Goal: Task Accomplishment & Management: Manage account settings

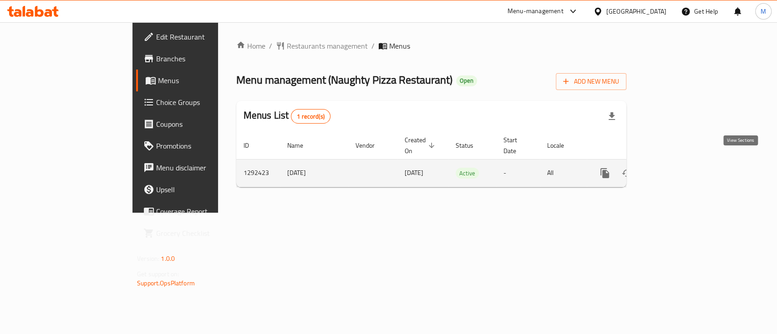
click at [676, 168] on icon "enhanced table" at bounding box center [670, 173] width 11 height 11
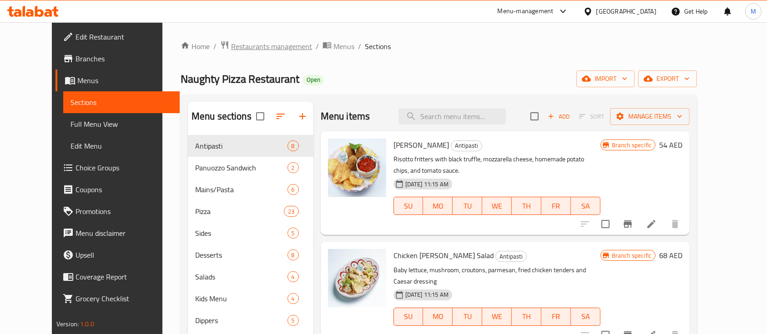
drag, startPoint x: 282, startPoint y: 43, endPoint x: 277, endPoint y: 44, distance: 5.0
click at [316, 43] on li "/" at bounding box center [317, 46] width 3 height 11
click at [264, 42] on span "Restaurants management" at bounding box center [271, 46] width 81 height 11
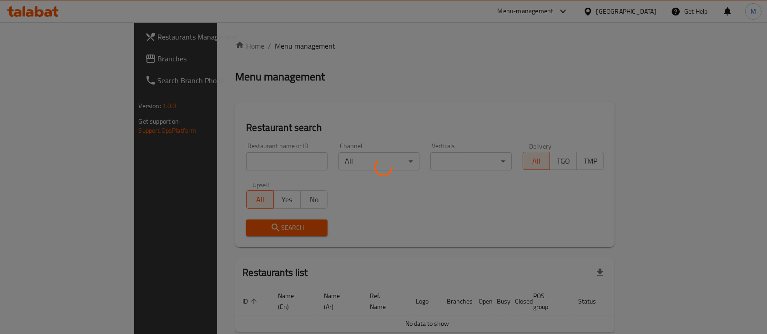
click at [264, 158] on div at bounding box center [383, 167] width 767 height 334
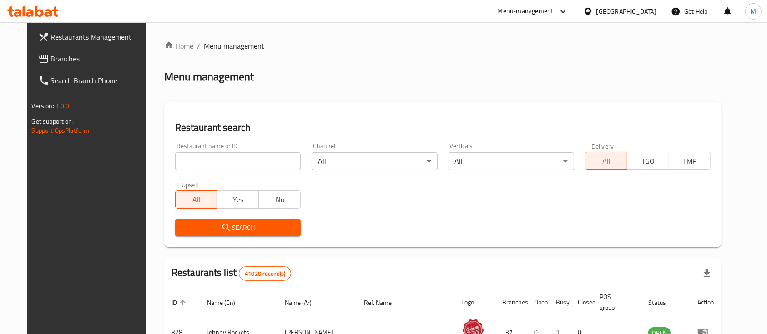
click at [249, 158] on input "search" at bounding box center [238, 161] width 126 height 18
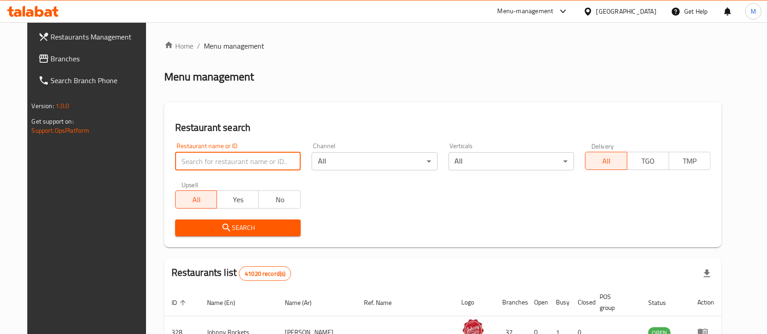
click at [249, 159] on input "search" at bounding box center [238, 161] width 126 height 18
type input "naughty pizza"
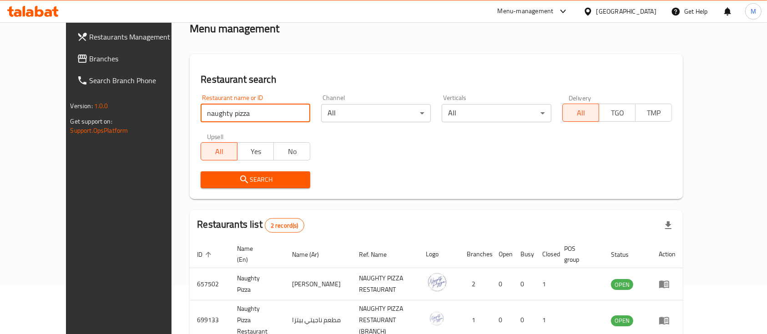
scroll to position [85, 0]
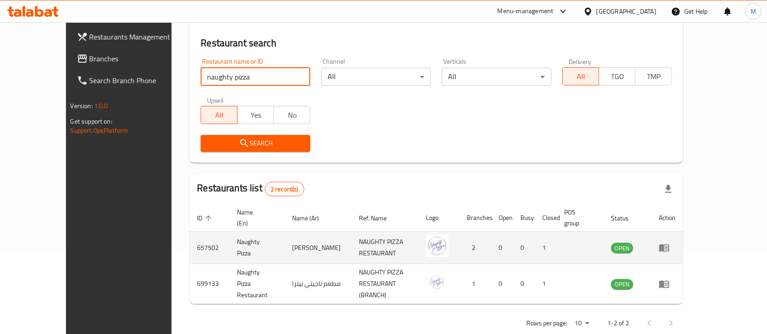
click at [669, 245] on icon "enhanced table" at bounding box center [664, 249] width 10 height 8
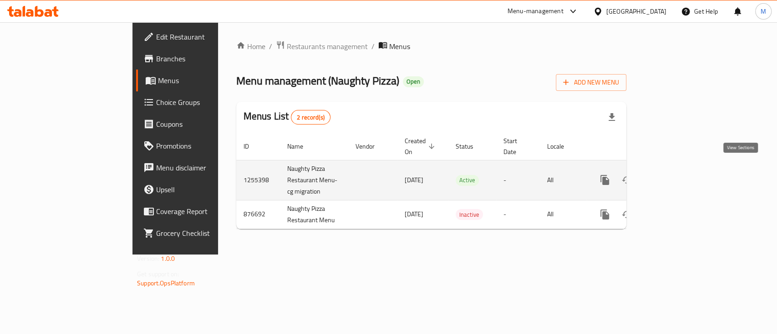
click at [674, 176] on icon "enhanced table" at bounding box center [670, 180] width 8 height 8
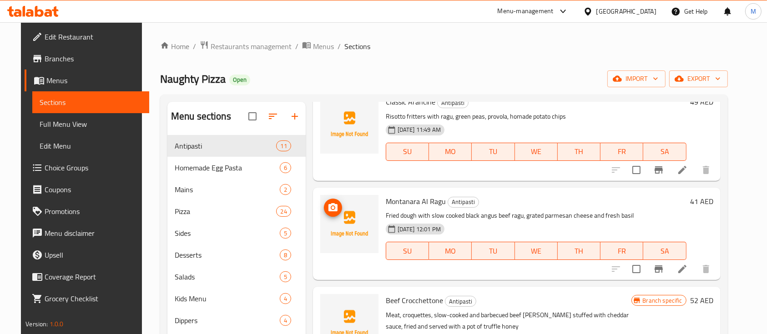
scroll to position [485, 0]
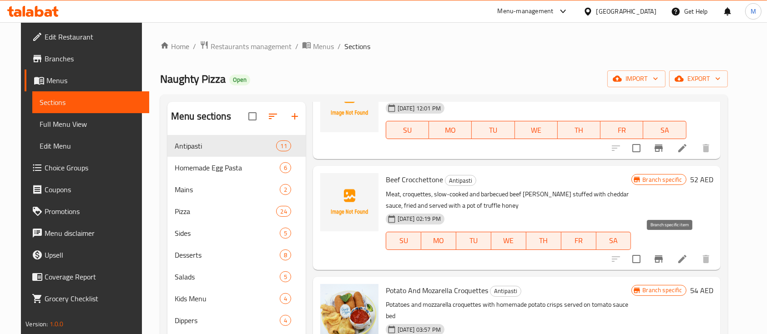
click at [662, 248] on button "Branch-specific-item" at bounding box center [659, 259] width 22 height 22
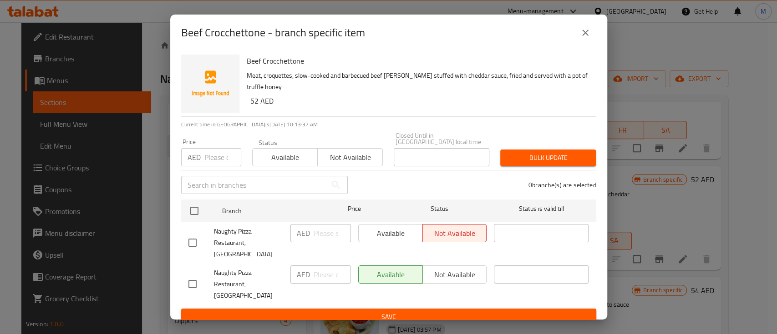
click at [584, 38] on icon "close" at bounding box center [585, 32] width 11 height 11
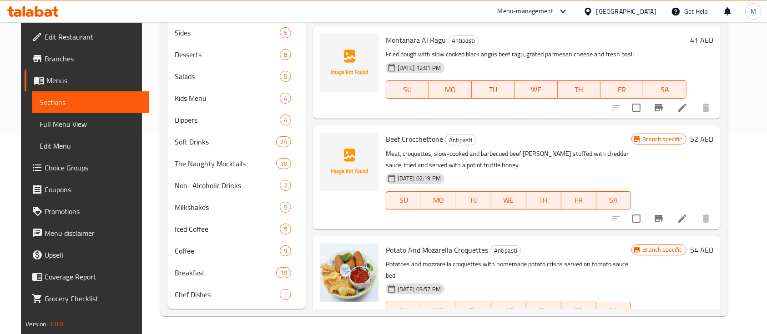
scroll to position [328, 0]
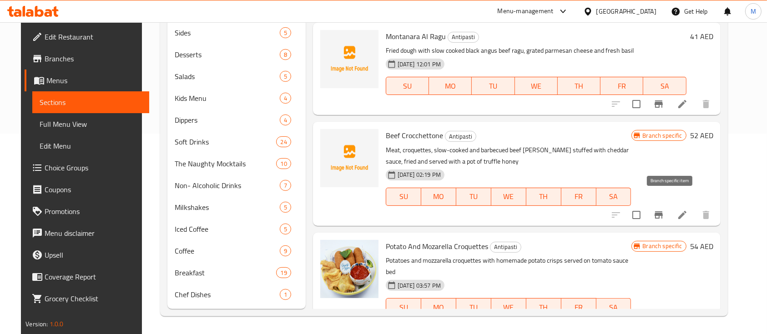
click at [664, 210] on icon "Branch-specific-item" at bounding box center [658, 215] width 11 height 11
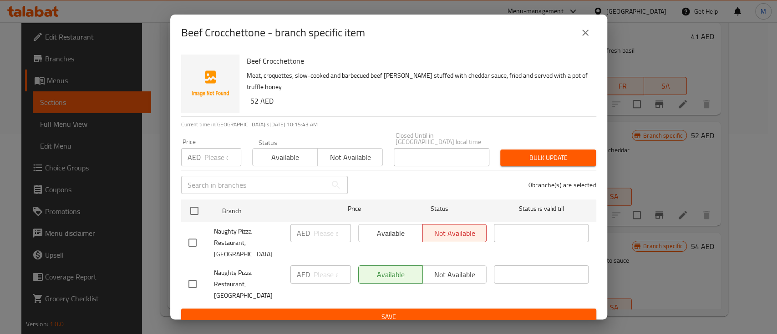
click at [587, 35] on icon "close" at bounding box center [585, 32] width 11 height 11
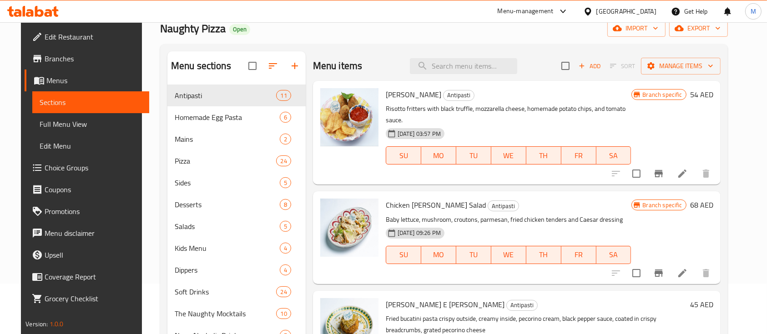
scroll to position [0, 0]
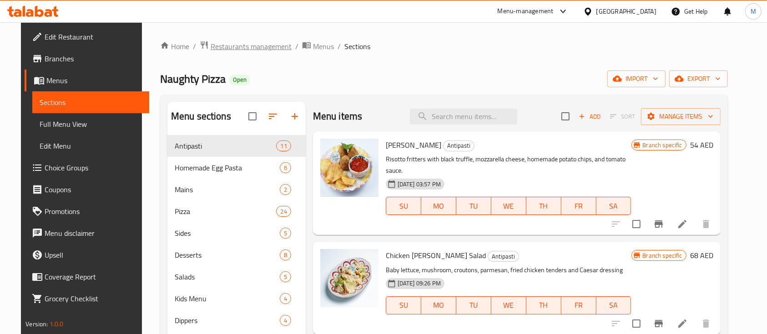
click at [235, 49] on span "Restaurants management" at bounding box center [251, 46] width 81 height 11
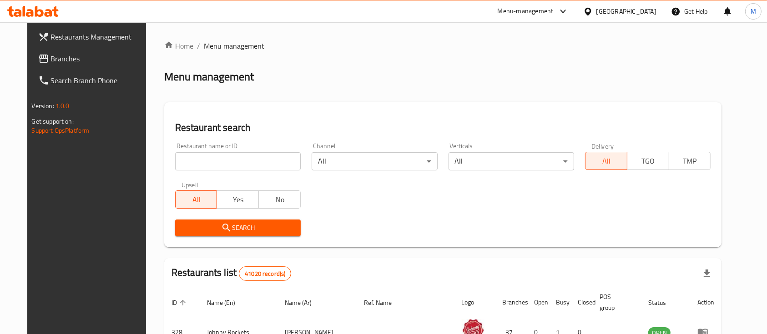
click at [253, 157] on input "search" at bounding box center [238, 161] width 126 height 18
type input "naughty pizza"
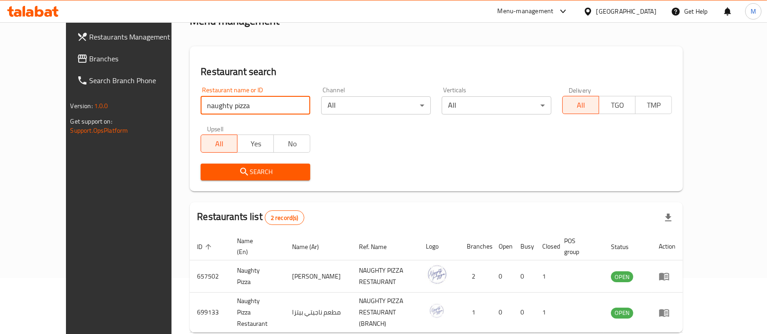
scroll to position [85, 0]
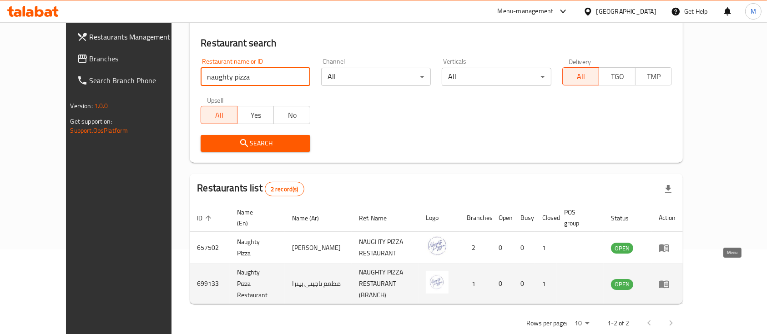
click at [669, 281] on icon "enhanced table" at bounding box center [664, 285] width 10 height 8
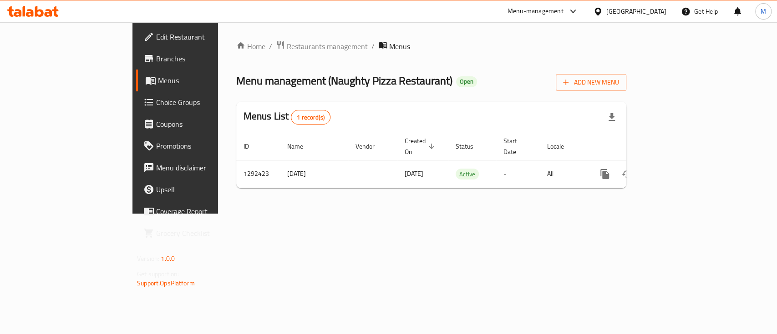
click at [156, 64] on span "Branches" at bounding box center [205, 58] width 99 height 11
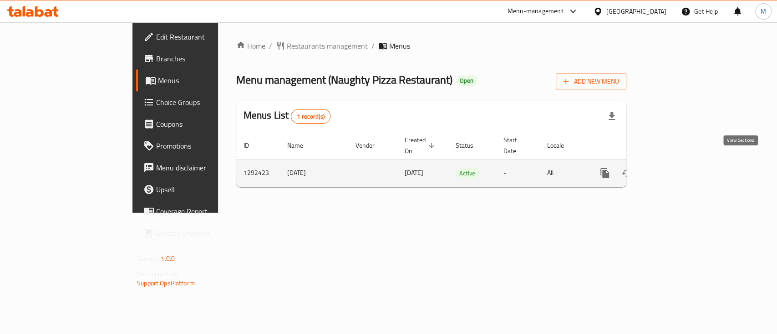
click at [674, 169] on icon "enhanced table" at bounding box center [670, 173] width 8 height 8
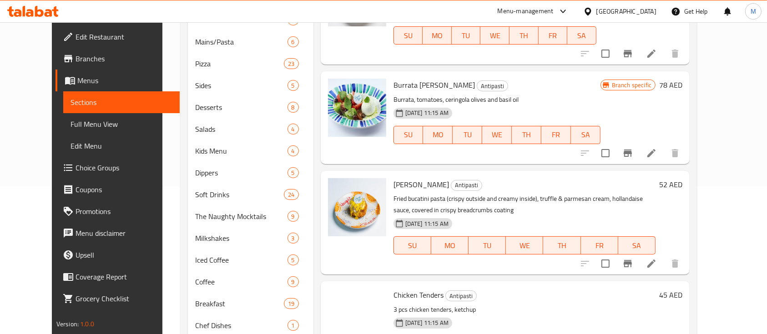
scroll to position [179, 0]
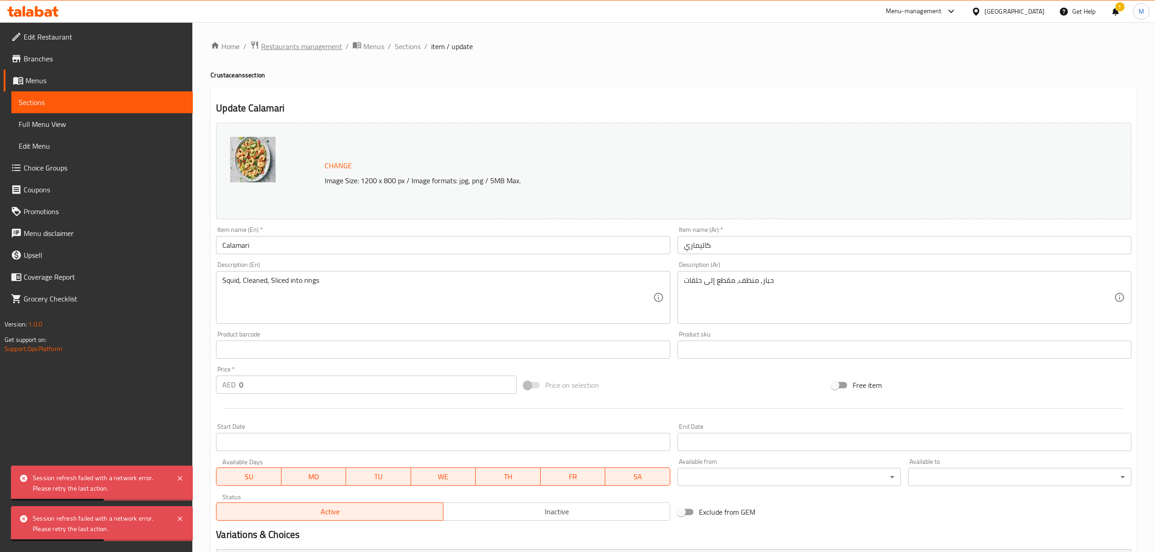
click at [325, 44] on span "Restaurants management" at bounding box center [301, 46] width 81 height 11
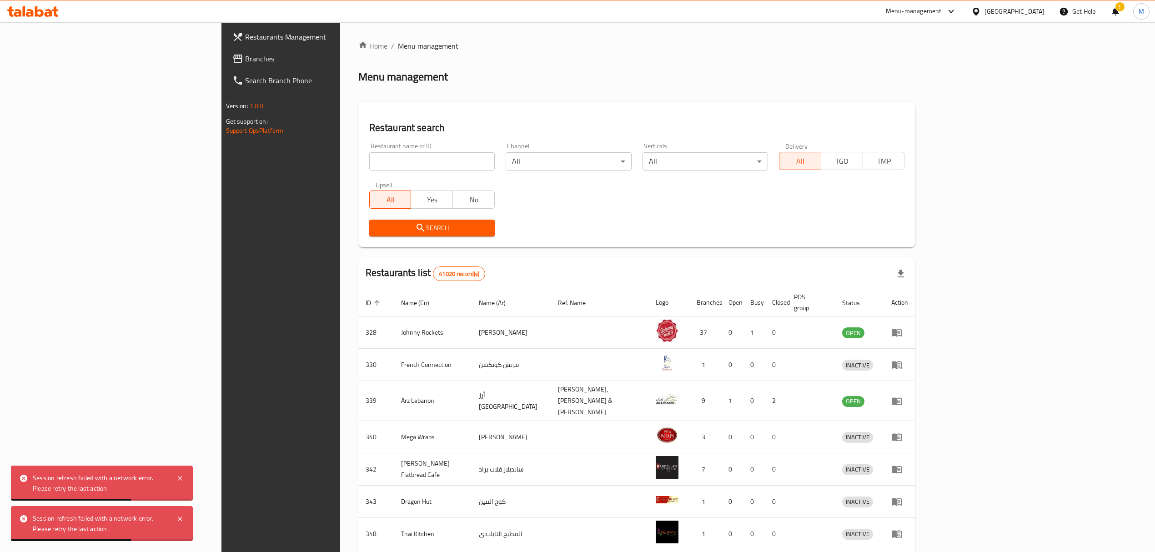
click at [362, 161] on div "Home / Menu management Menu management Restaurant search Restaurant name or ID …" at bounding box center [637, 359] width 558 height 638
click at [369, 161] on input "search" at bounding box center [432, 161] width 126 height 18
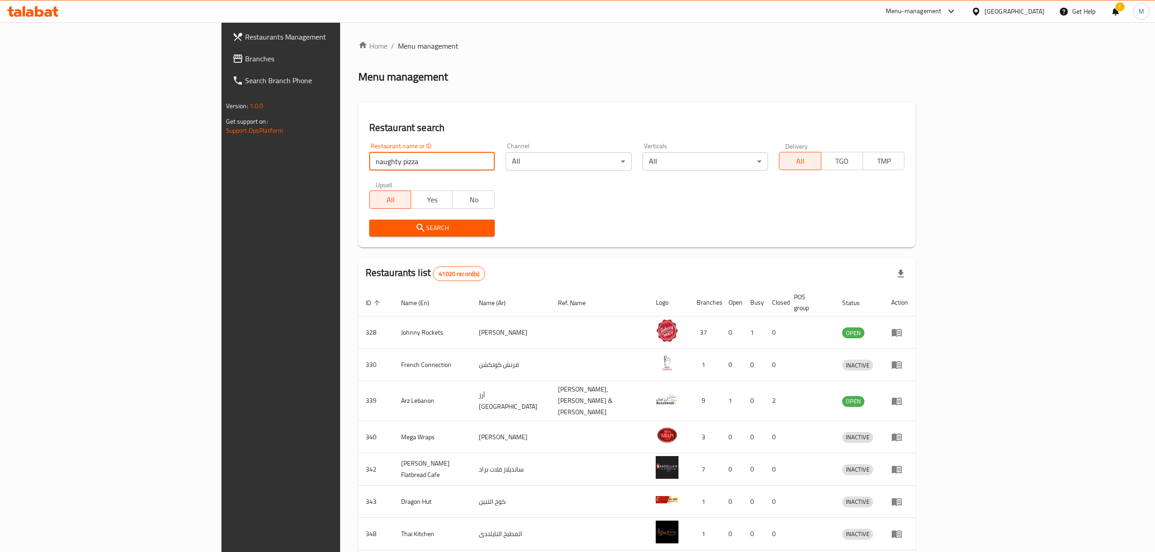
type input "naughty pizza"
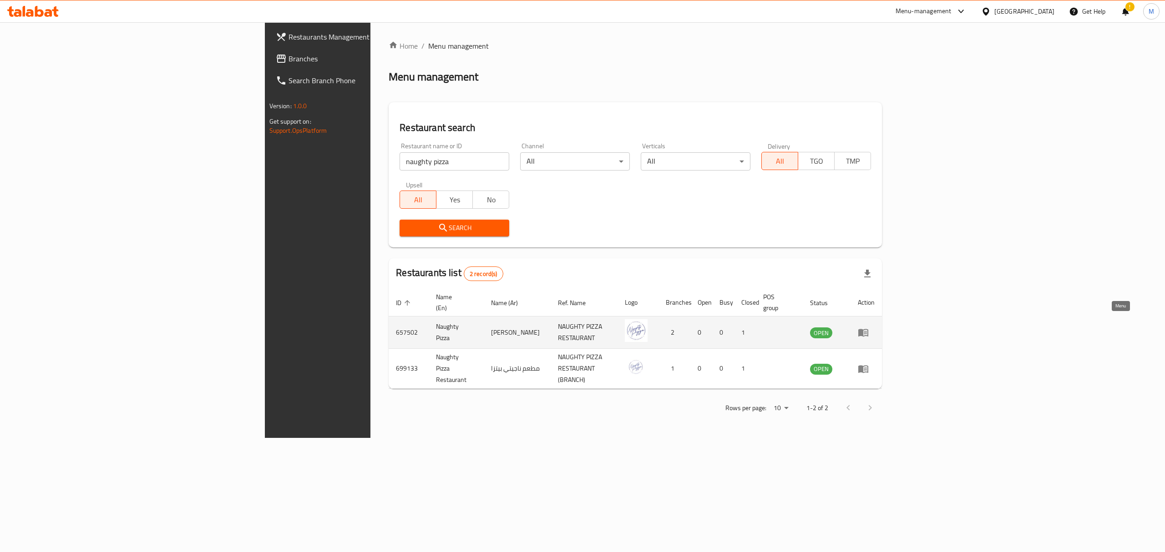
click at [868, 329] on icon "enhanced table" at bounding box center [863, 333] width 10 height 8
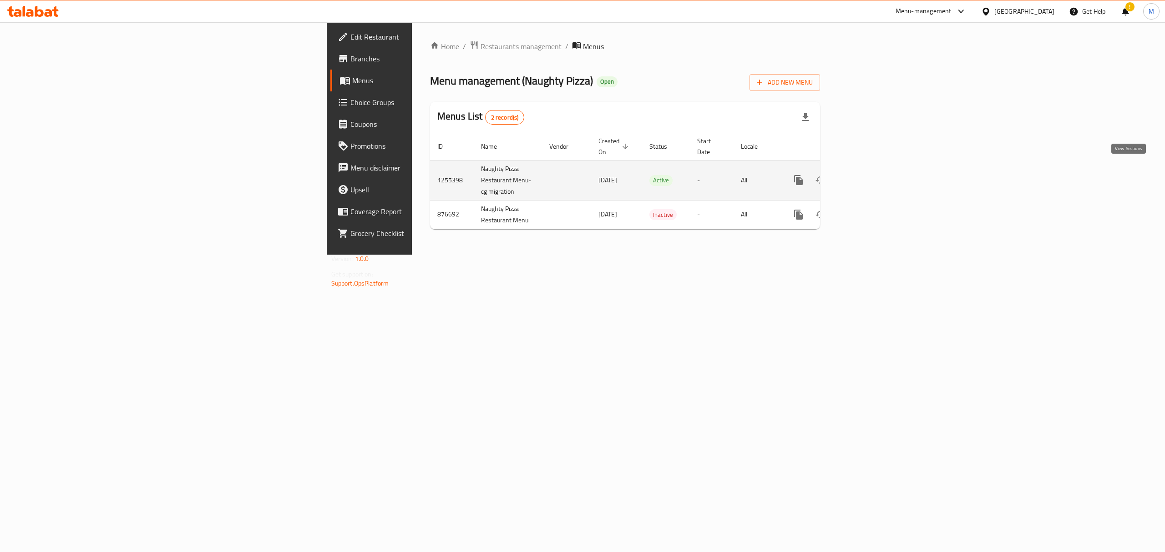
click at [869, 175] on icon "enhanced table" at bounding box center [863, 180] width 11 height 11
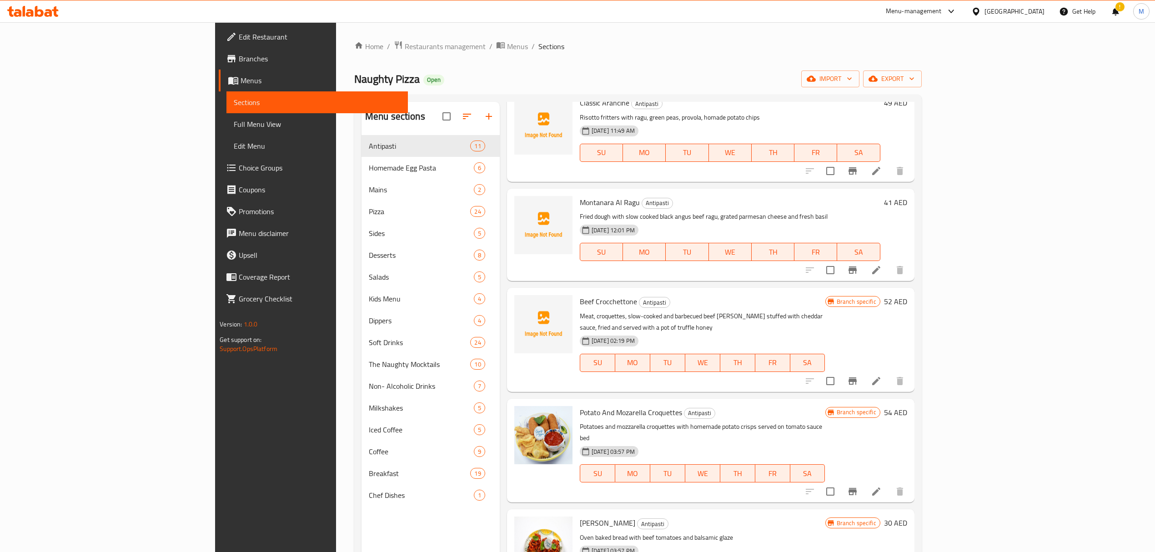
scroll to position [364, 0]
click at [881, 376] on icon at bounding box center [877, 380] width 8 height 8
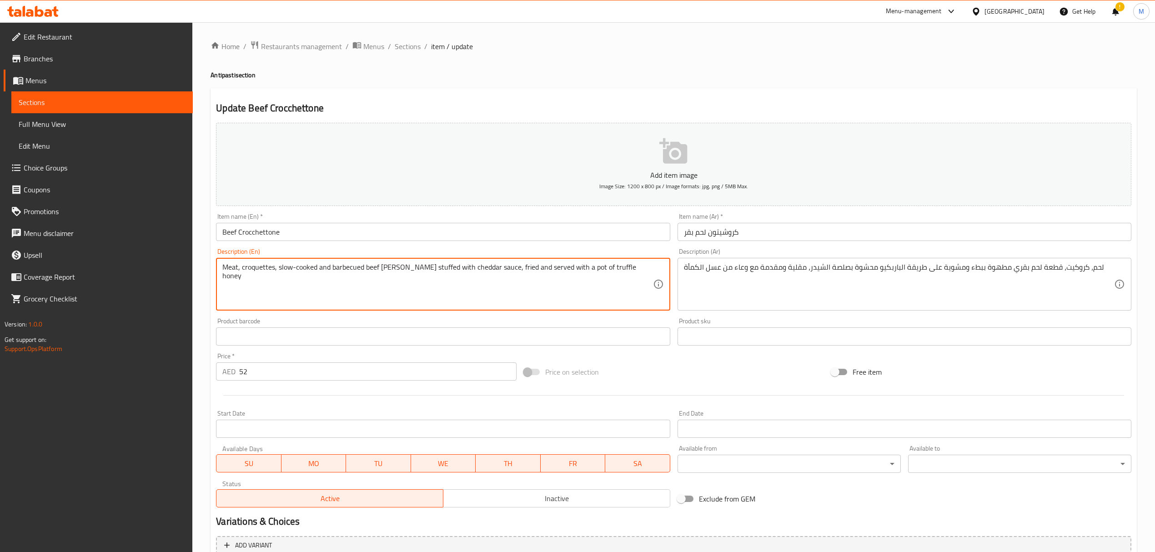
click at [342, 259] on div "Meat, croquettes, slow-cooked and barbecued beef patty stuffed with cheddar sau…" at bounding box center [443, 284] width 454 height 53
click at [279, 269] on textarea "Meat, croquettes, slow-cooked and barbecued beef patty stuffed with cheddar sau…" at bounding box center [437, 284] width 430 height 43
type textarea "Meat roquettes, slow-cooked and barbecued beef patty stuffed with cheddar sauce…"
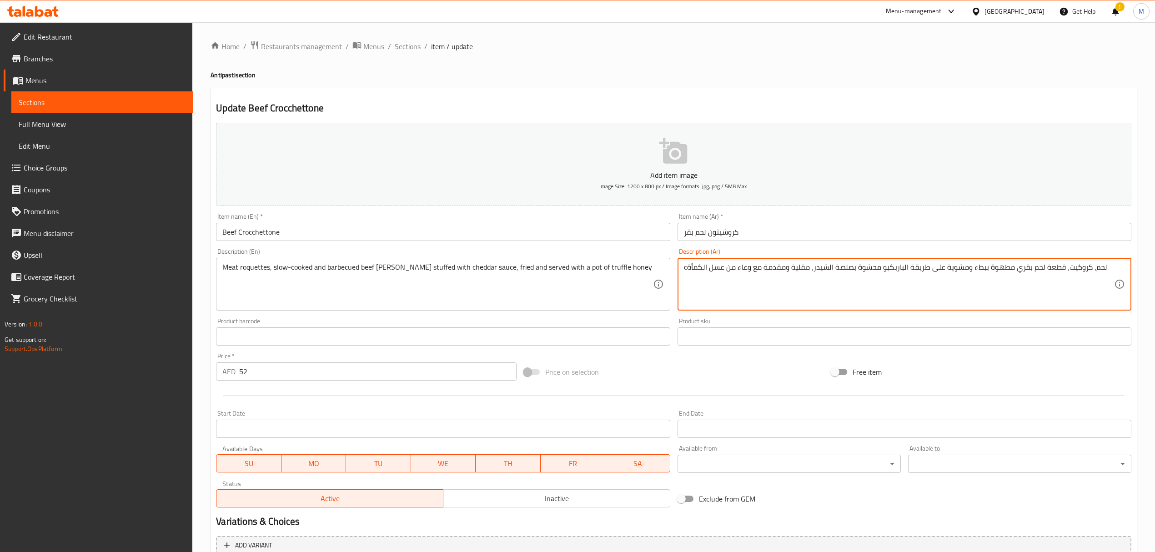
type textarea "لحم، كروكيت، قطعة لحم بقري مطهوة ببطء ومشوية على طريقة الباربكيو محشوة بصلصة ال…"
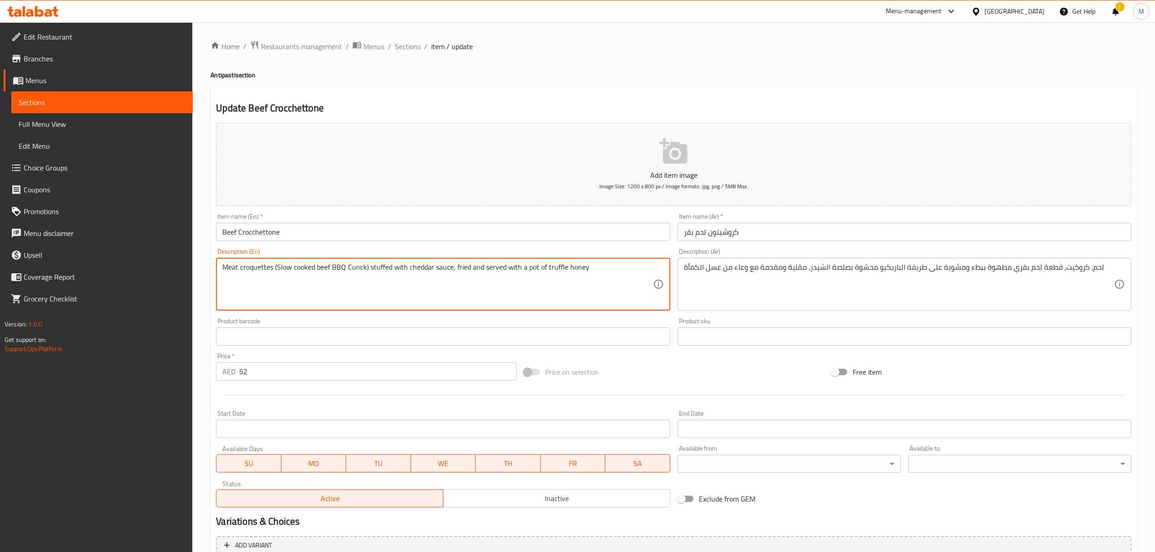
drag, startPoint x: 352, startPoint y: 268, endPoint x: 368, endPoint y: 290, distance: 27.7
click at [352, 270] on textarea "Meat croquettes (Slow cooked beef BBQ Cunck) stuffed with cheddar sauce, fried …" at bounding box center [437, 284] width 430 height 43
click at [362, 271] on textarea "Meat croquettes (Slow cooked beef BBQ Chunck) stuffed with cheddar sauce, fried…" at bounding box center [437, 284] width 430 height 43
click at [293, 267] on textarea "Meat croquettes (Slow cooked beef BBQ Chuck) stuffed with cheddar sauce, fried …" at bounding box center [437, 284] width 430 height 43
click at [320, 270] on textarea "Meat croquettes (Slow Cooked beef BBQ Chuck) stuffed with cheddar sauce, fried …" at bounding box center [437, 284] width 430 height 43
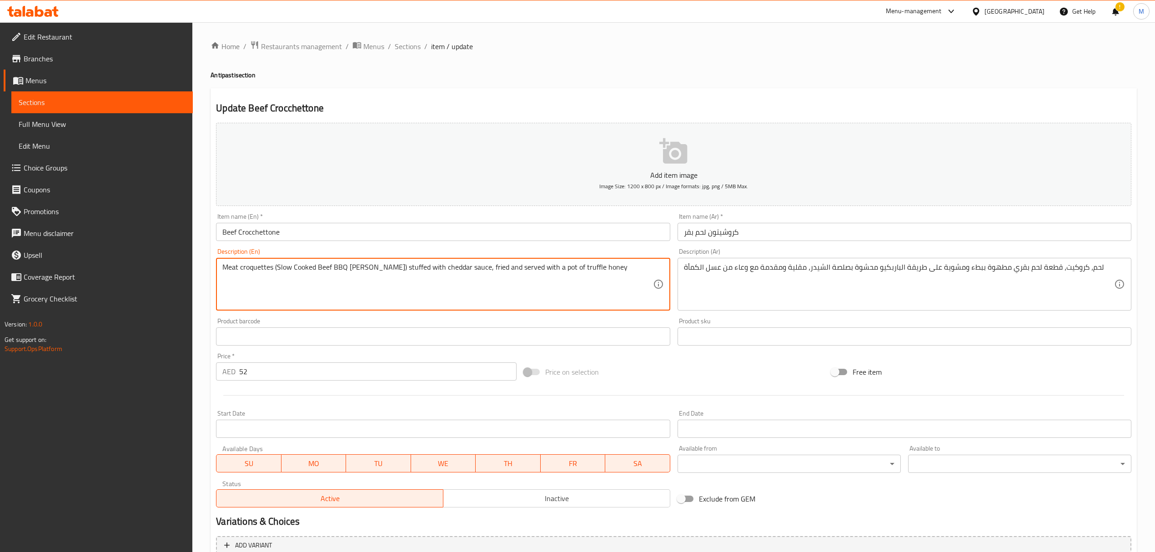
click at [241, 268] on textarea "Meat croquettes (Slow Cooked Beef BBQ Chuck) stuffed with cheddar sauce, fried …" at bounding box center [437, 284] width 430 height 43
click at [372, 267] on textarea "Meat Croquettes (Slow Cooked Beef BBQ Chuck) stuffed with cheddar sauce, fried …" at bounding box center [437, 284] width 430 height 43
click at [411, 270] on textarea "Meat Croquettes (Slow Cooked Beef BBQ Chuck) Stuffed with cheddar sauce, fried …" at bounding box center [437, 284] width 430 height 43
click at [439, 270] on textarea "Meat Croquettes (Slow Cooked Beef BBQ Chuck) Stuffed with Cheddar sauce, fried …" at bounding box center [437, 284] width 430 height 43
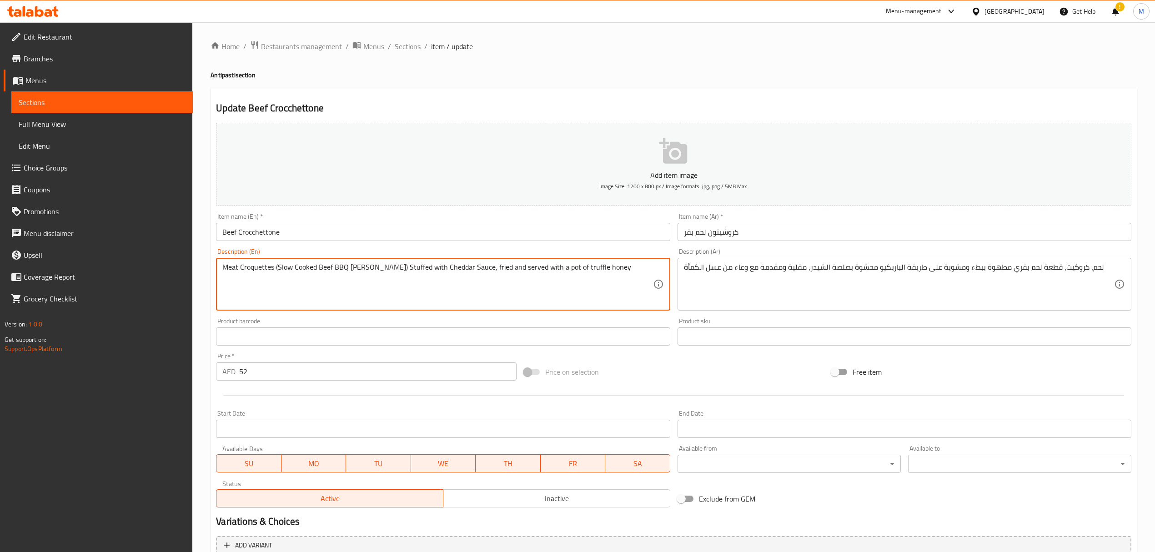
click at [457, 267] on textarea "Meat Croquettes (Slow Cooked Beef BBQ Chuck) Stuffed with Cheddar Sauce, fried …" at bounding box center [437, 284] width 430 height 43
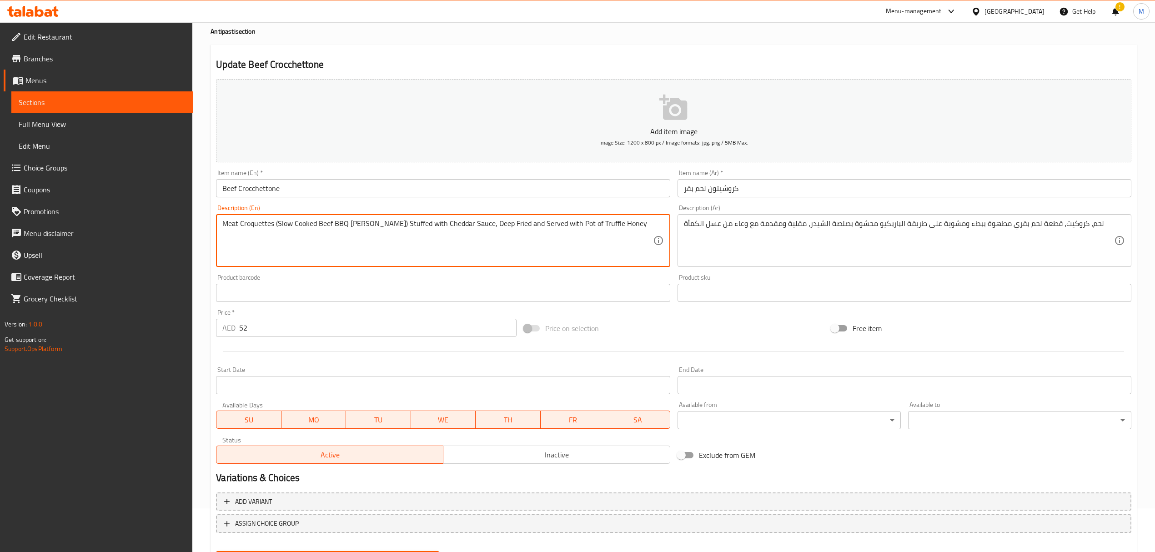
scroll to position [90, 0]
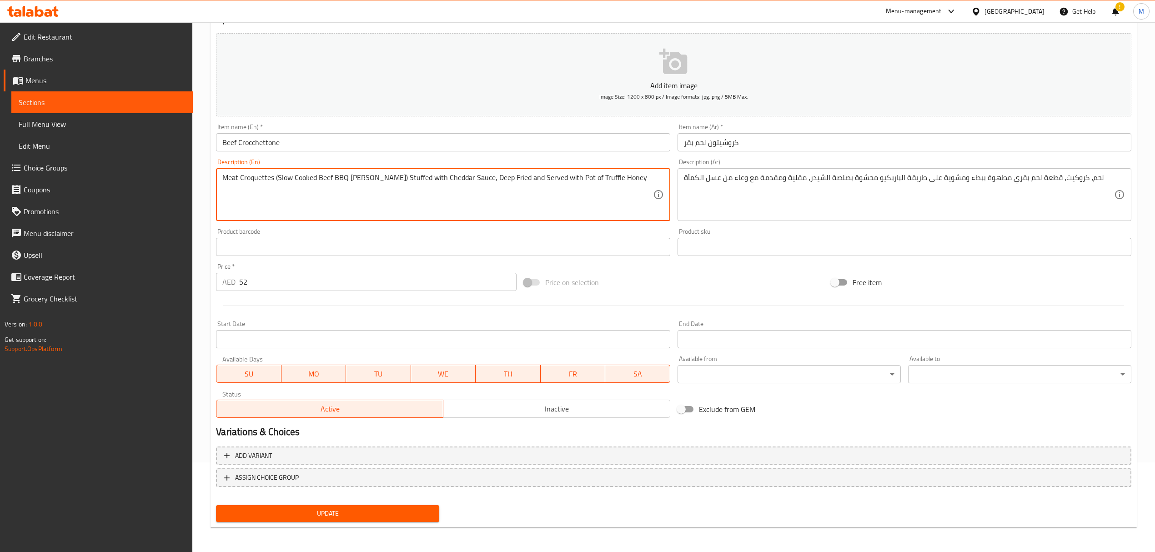
type textarea "Meat Croquettes (Slow Cooked Beef BBQ Chuck) Stuffed with Cheddar Sauce, Deep F…"
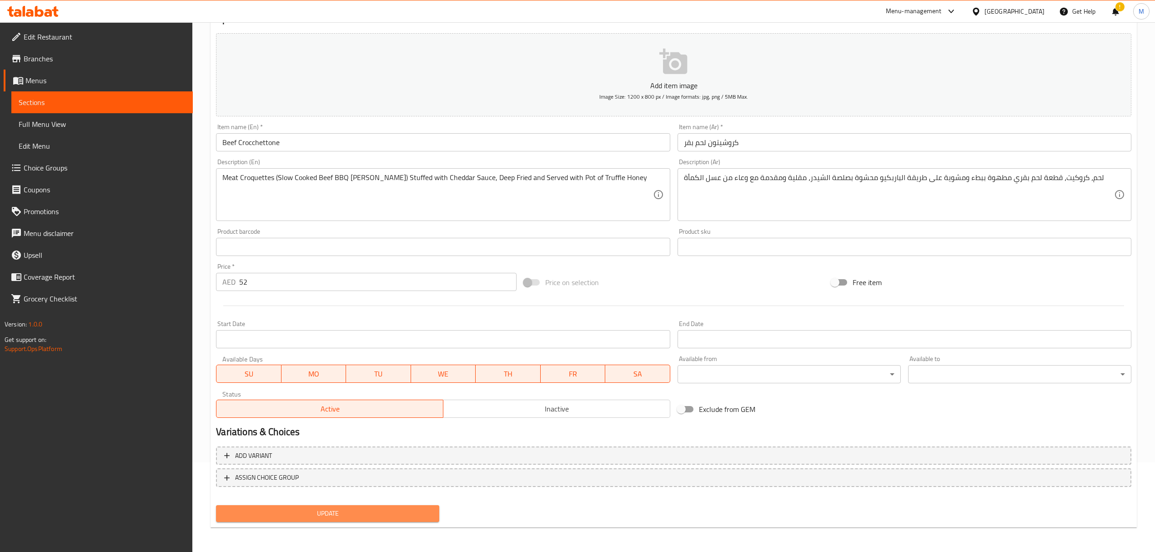
click at [401, 513] on span "Update" at bounding box center [327, 513] width 209 height 11
click at [75, 43] on link "Edit Restaurant" at bounding box center [98, 37] width 189 height 22
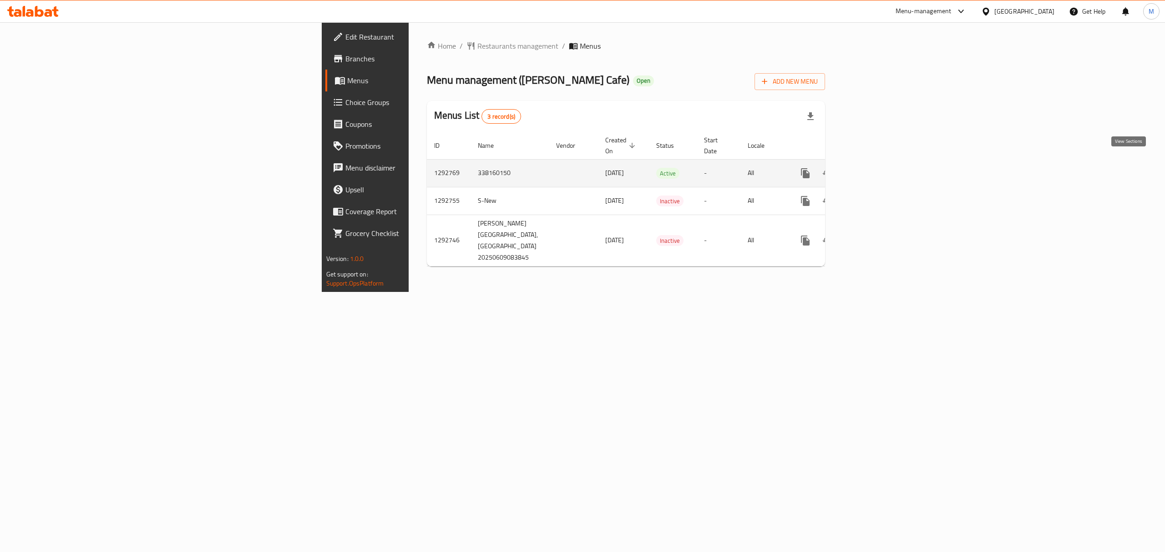
click at [876, 168] on icon "enhanced table" at bounding box center [870, 173] width 11 height 11
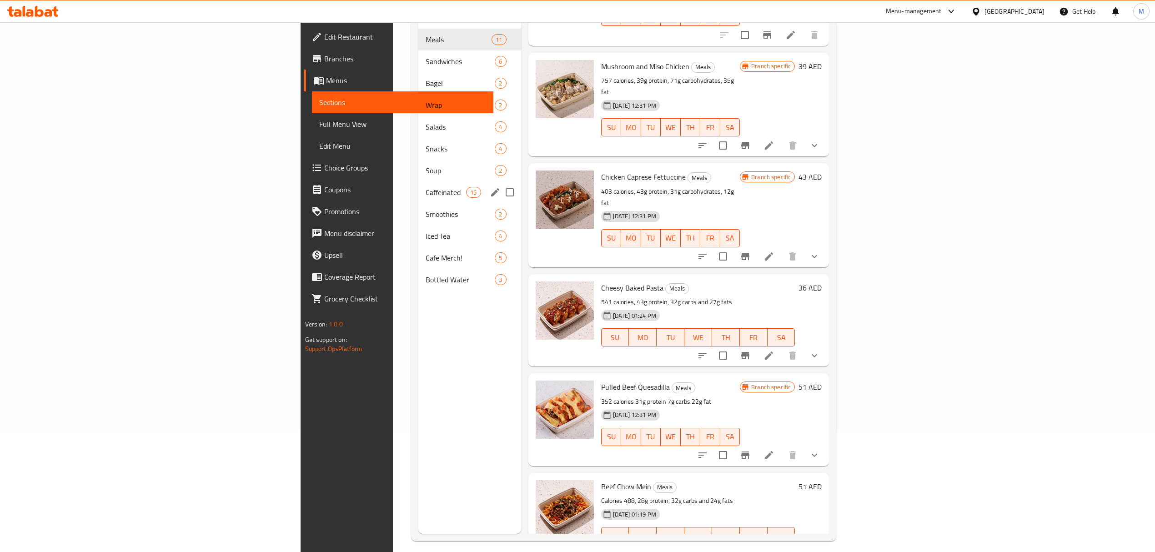
scroll to position [67, 0]
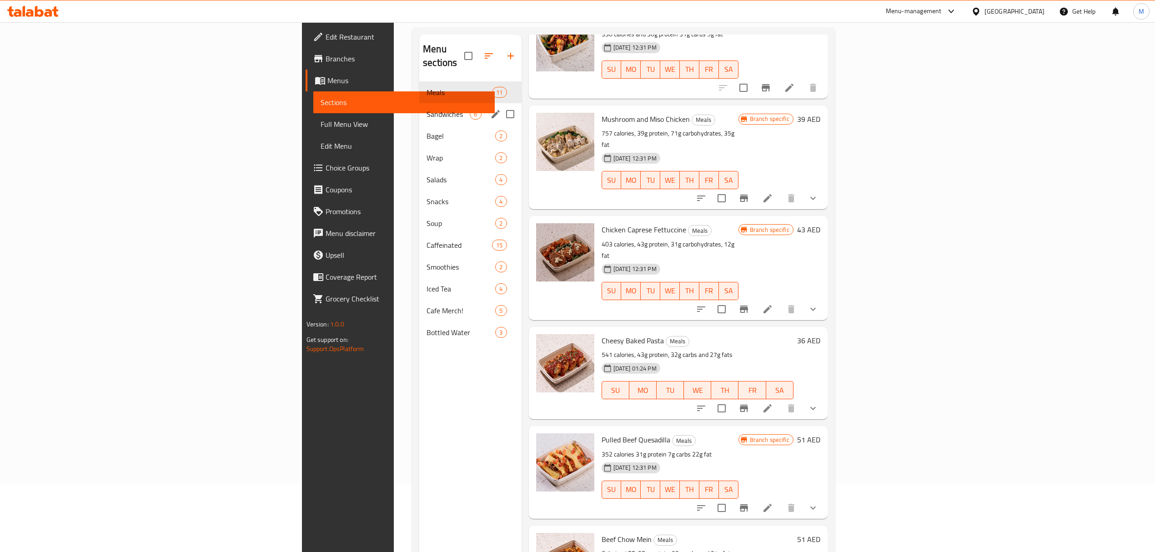
click at [427, 109] on span "Sandwiches" at bounding box center [448, 114] width 43 height 11
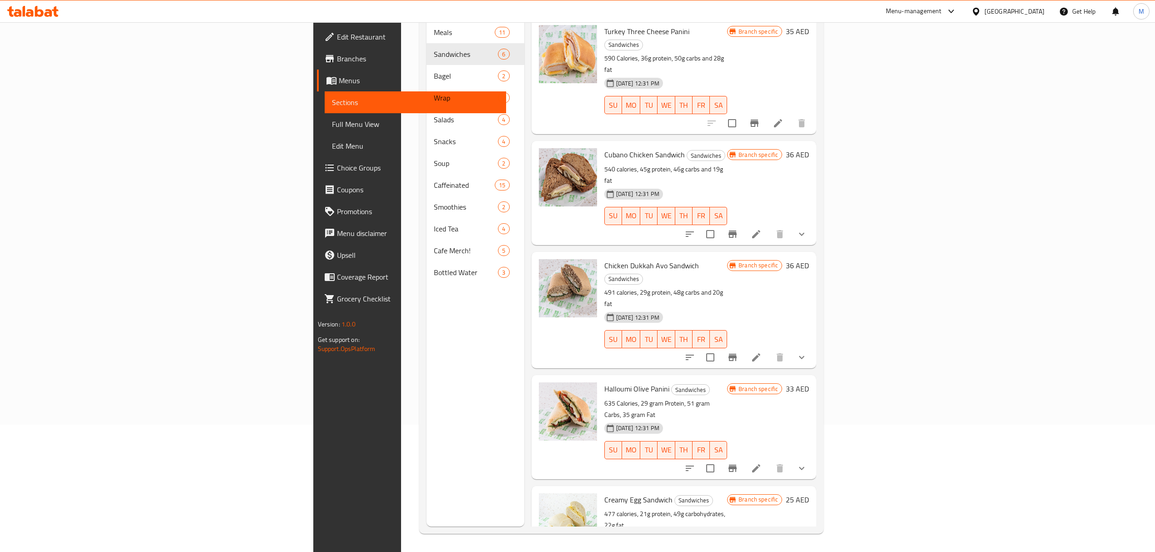
scroll to position [6, 0]
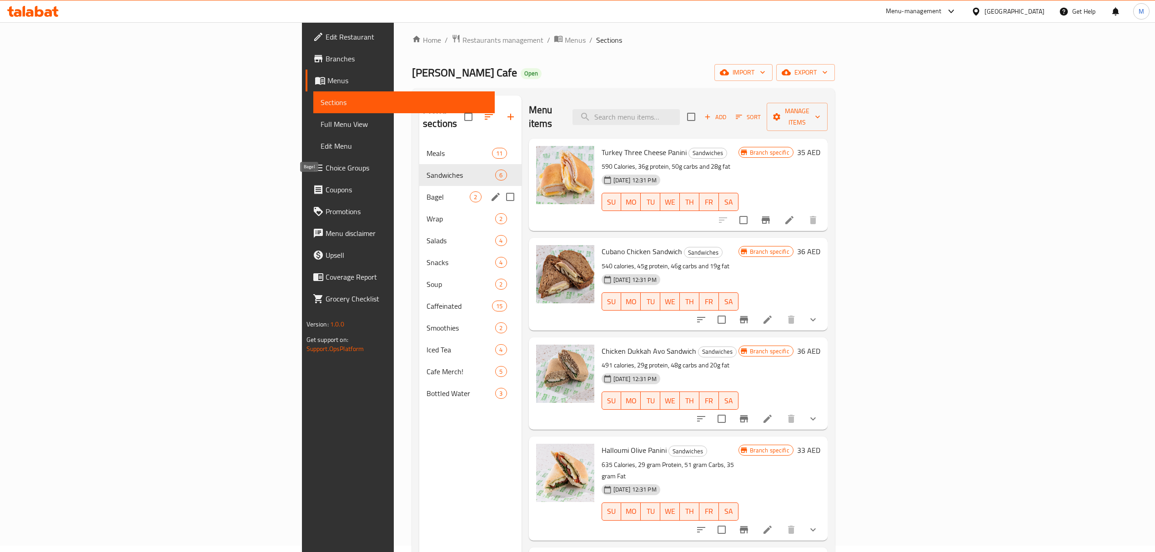
click at [427, 192] on span "Bagel" at bounding box center [448, 197] width 43 height 11
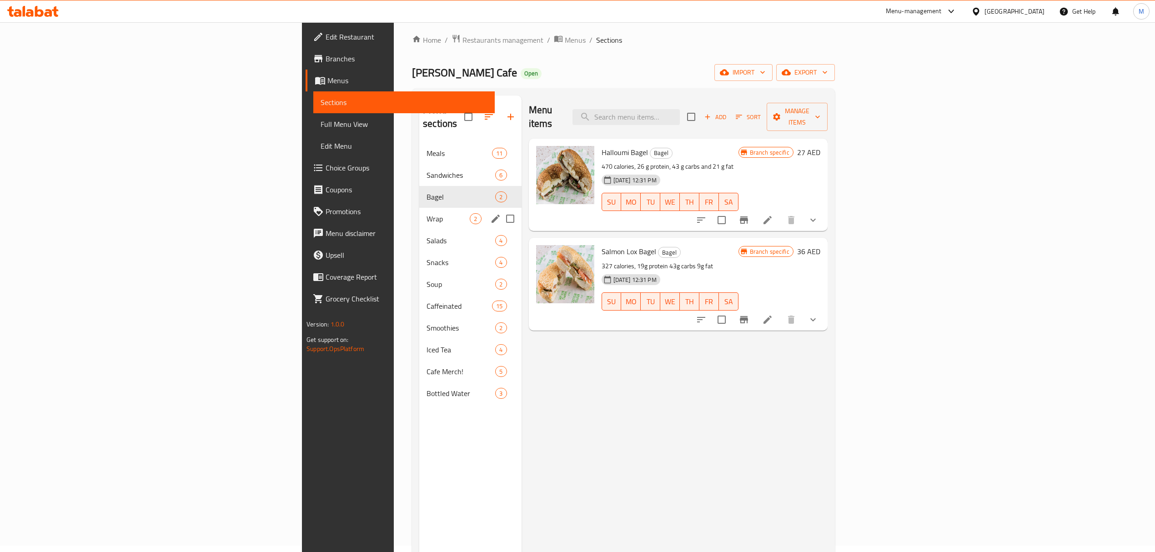
click at [419, 208] on div "Wrap 2" at bounding box center [470, 219] width 102 height 22
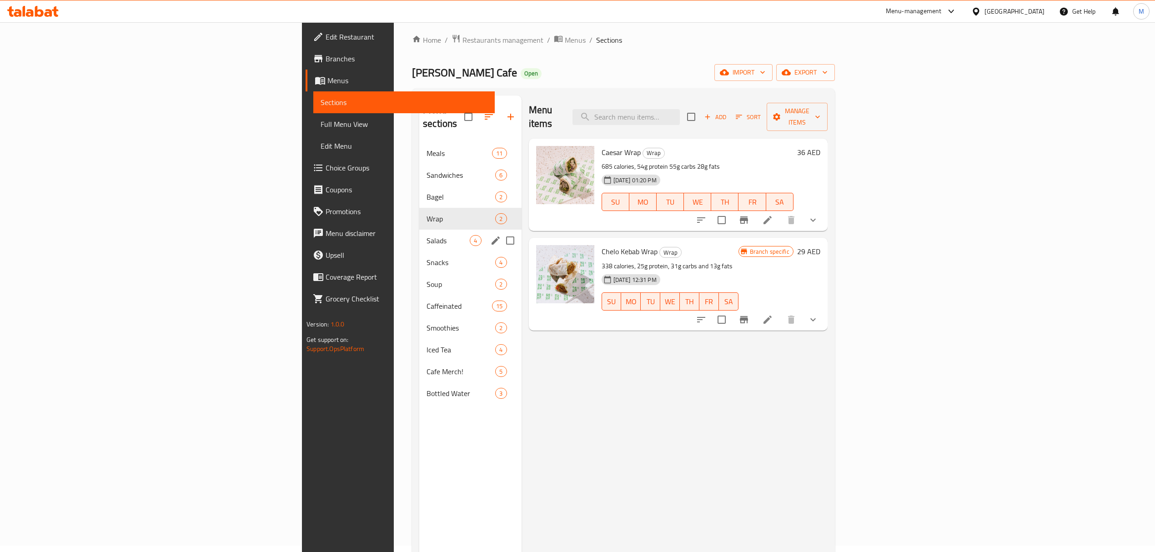
click at [419, 230] on div "Salads 4" at bounding box center [470, 241] width 102 height 22
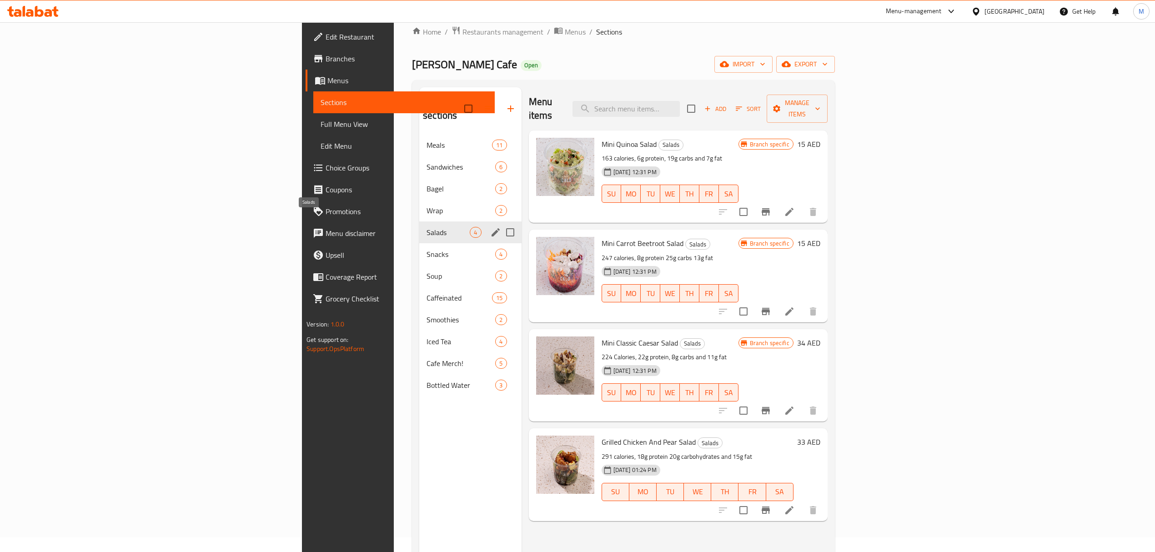
scroll to position [6, 0]
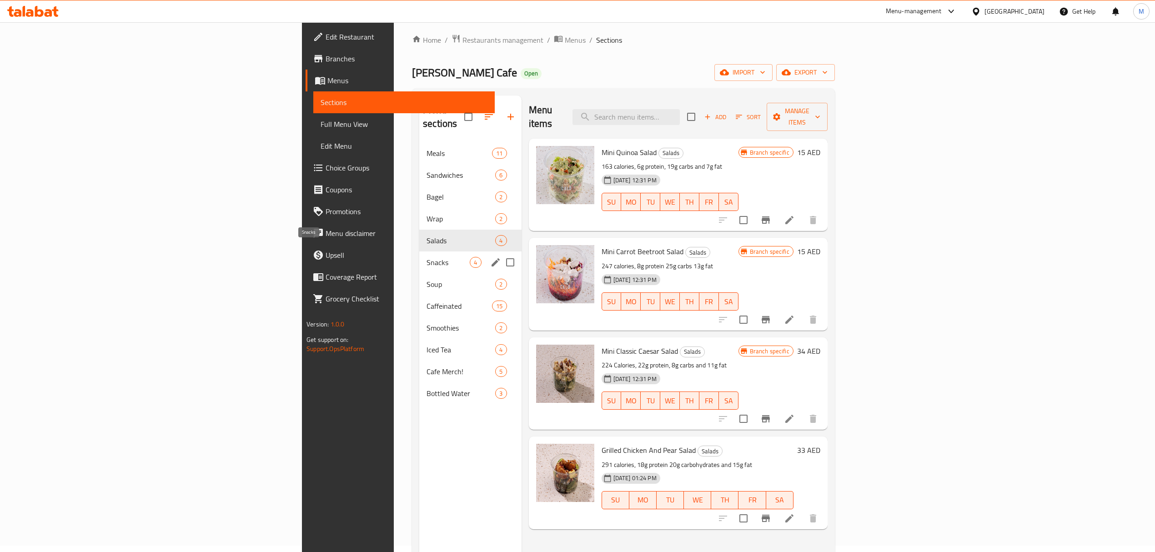
click at [427, 257] on span "Snacks" at bounding box center [448, 262] width 43 height 11
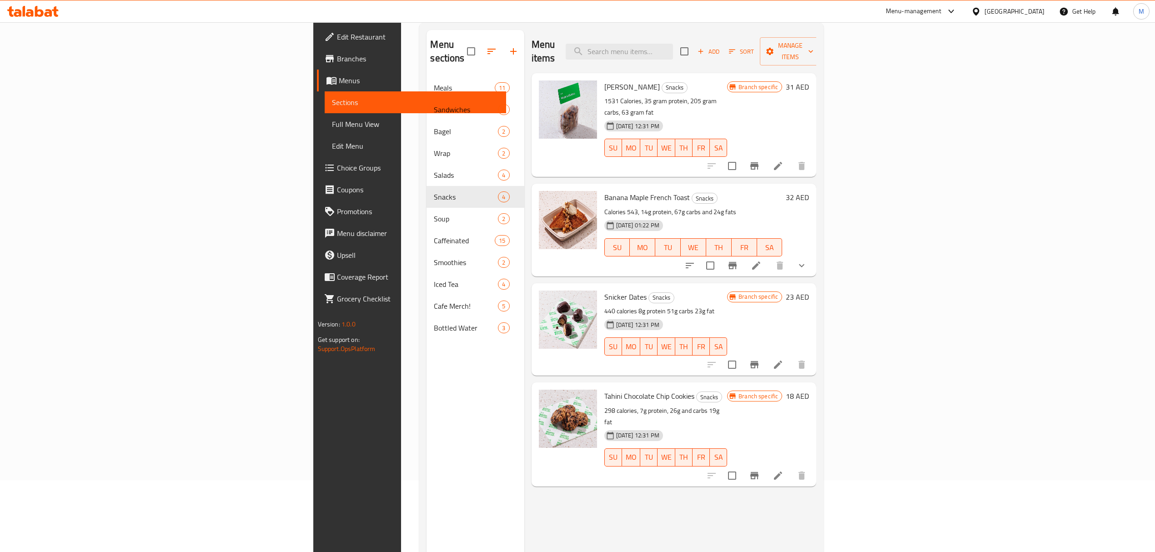
scroll to position [128, 0]
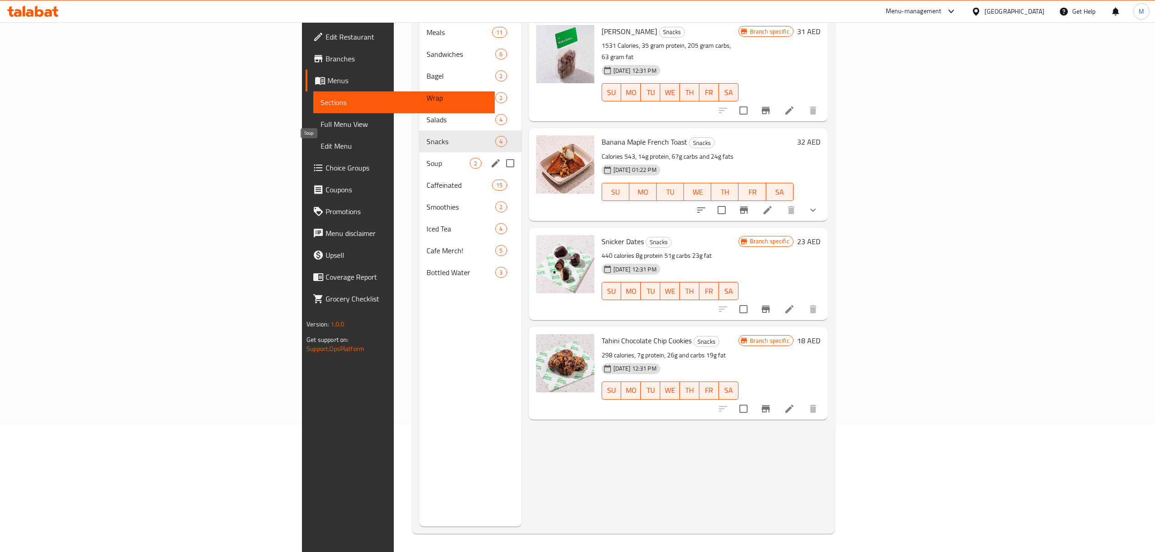
click at [427, 158] on span "Soup" at bounding box center [448, 163] width 43 height 11
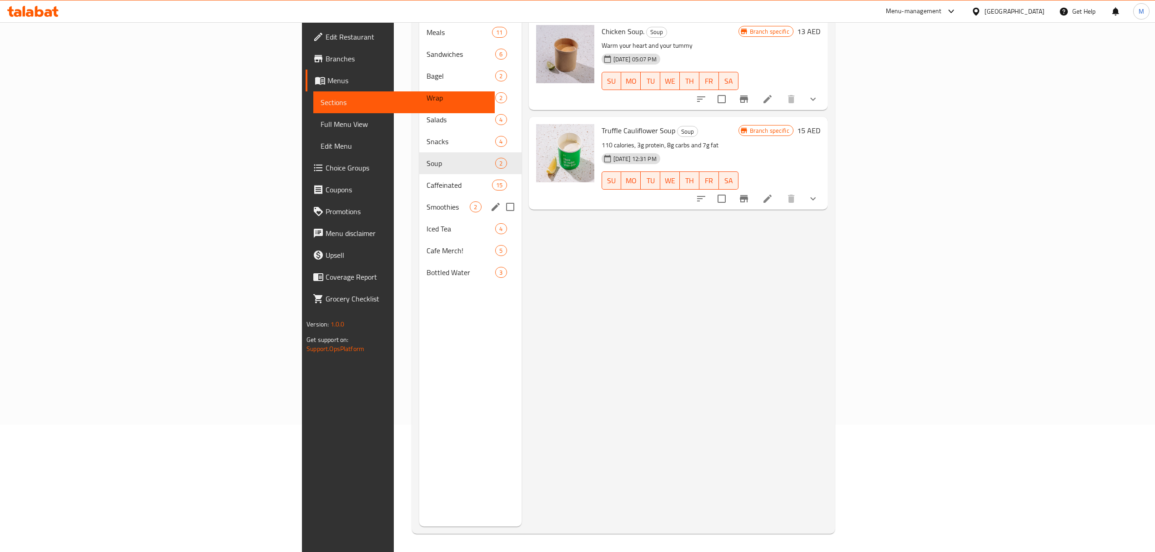
click at [419, 196] on div "Smoothies 2" at bounding box center [470, 207] width 102 height 22
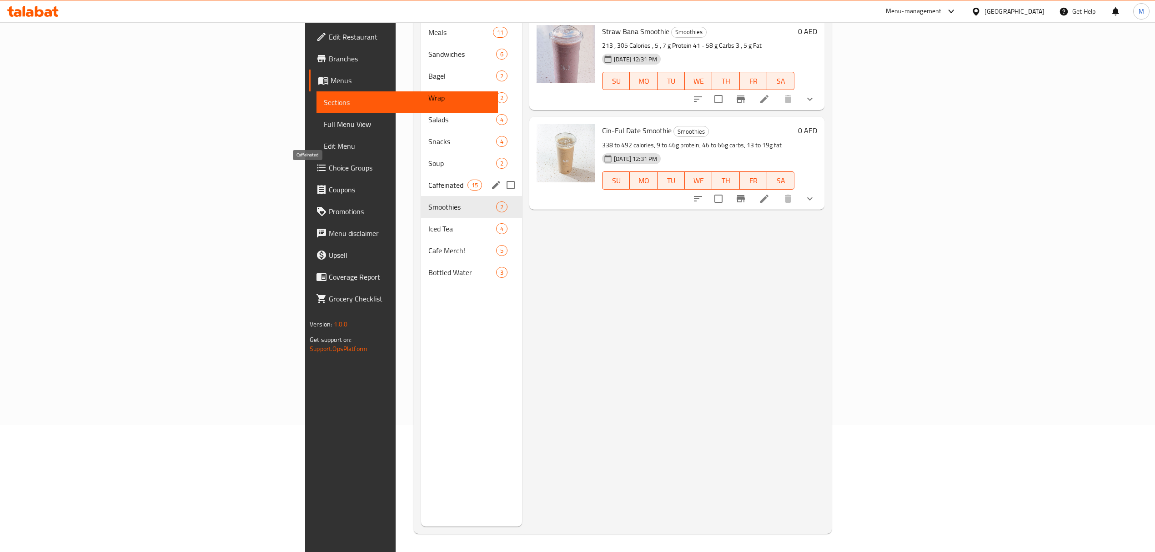
click at [429, 180] on span "Caffeinated" at bounding box center [448, 185] width 39 height 11
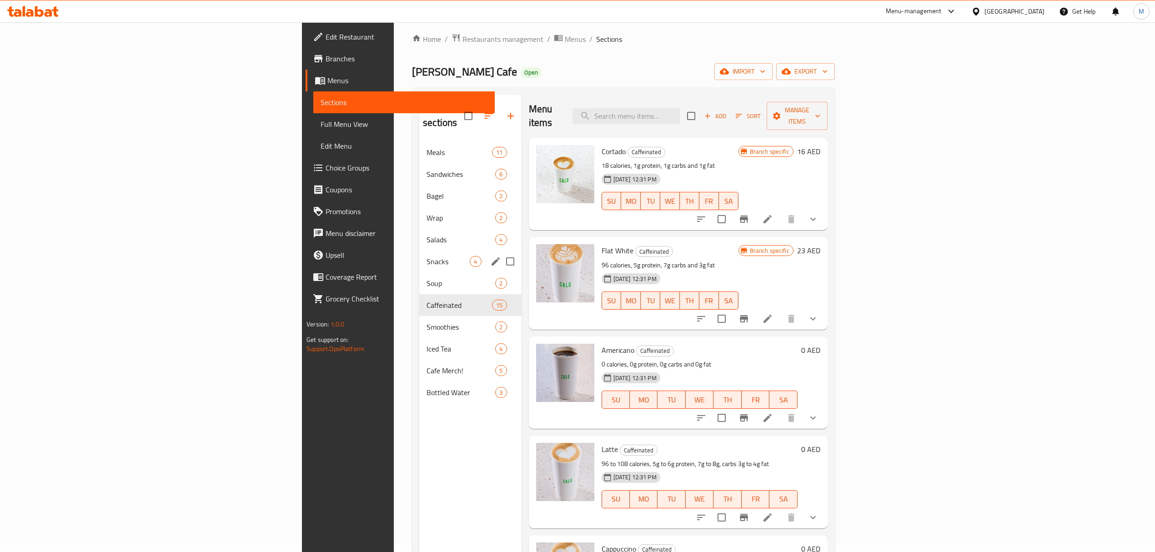
scroll to position [6, 0]
click at [419, 339] on div "Iced Tea 4" at bounding box center [470, 350] width 102 height 22
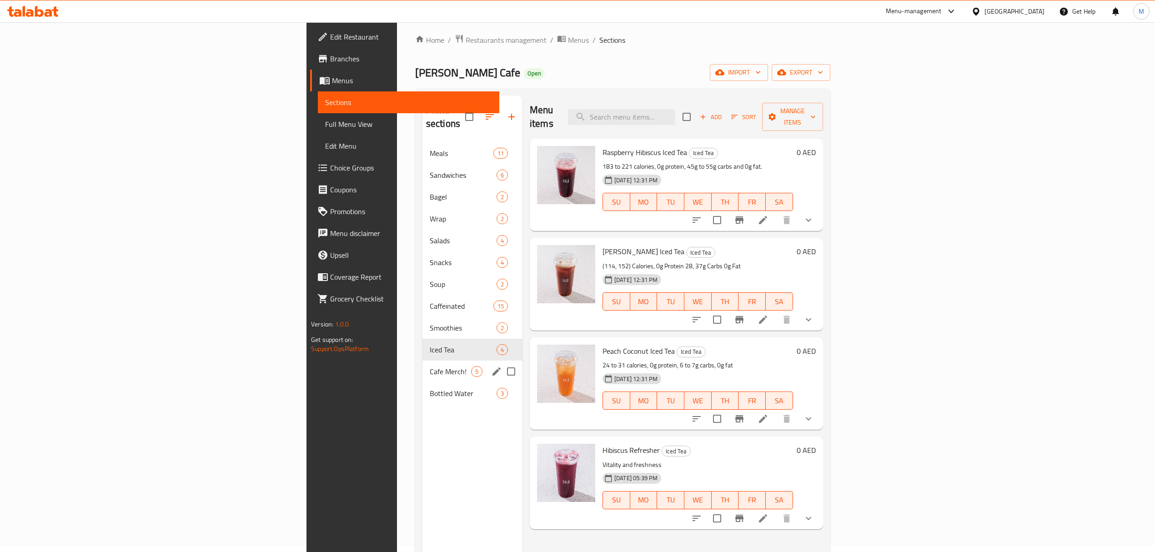
click at [423, 361] on div "Cafe Merch! 5" at bounding box center [473, 372] width 100 height 22
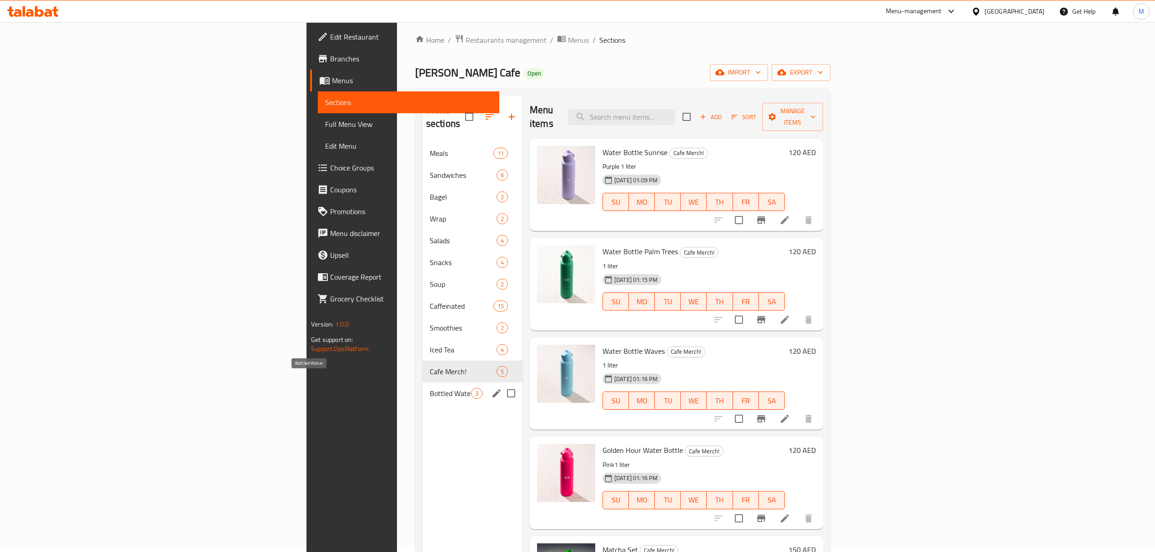
click at [430, 388] on span "Bottled Water" at bounding box center [450, 393] width 41 height 11
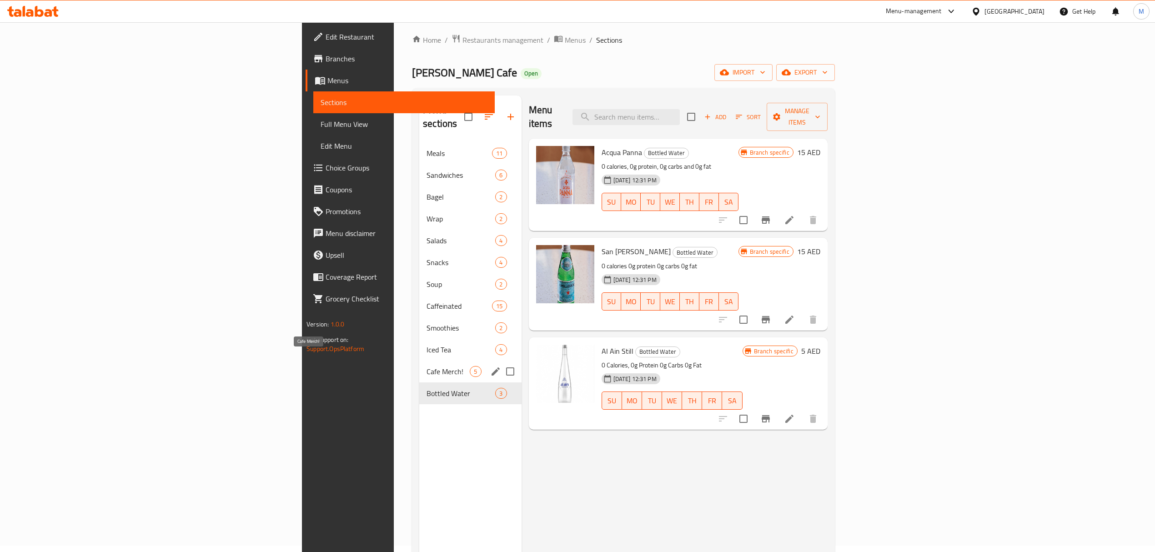
click at [427, 366] on span "Cafe Merch!" at bounding box center [448, 371] width 43 height 11
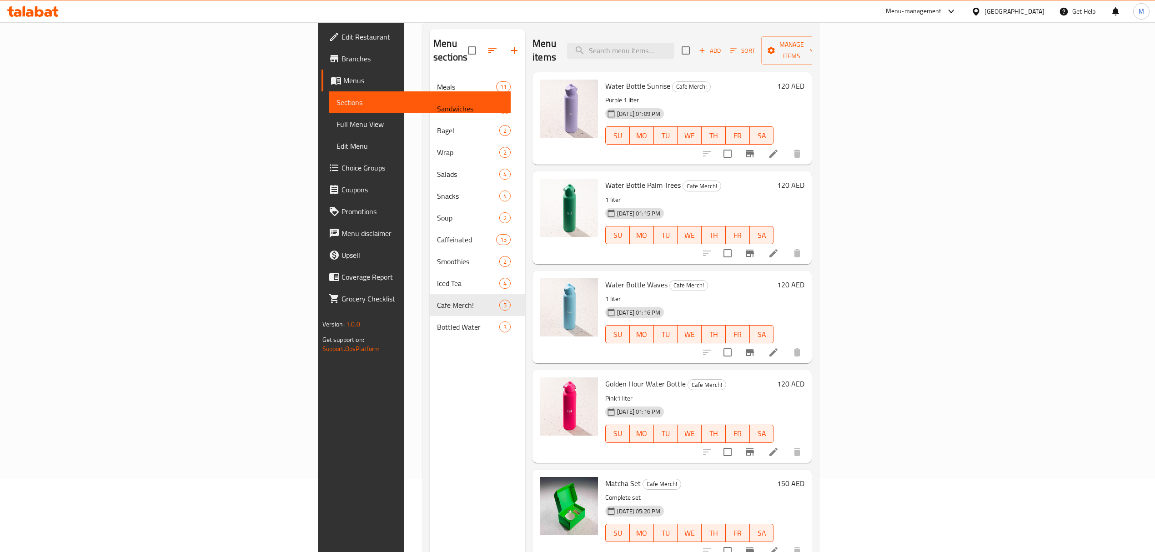
scroll to position [6, 0]
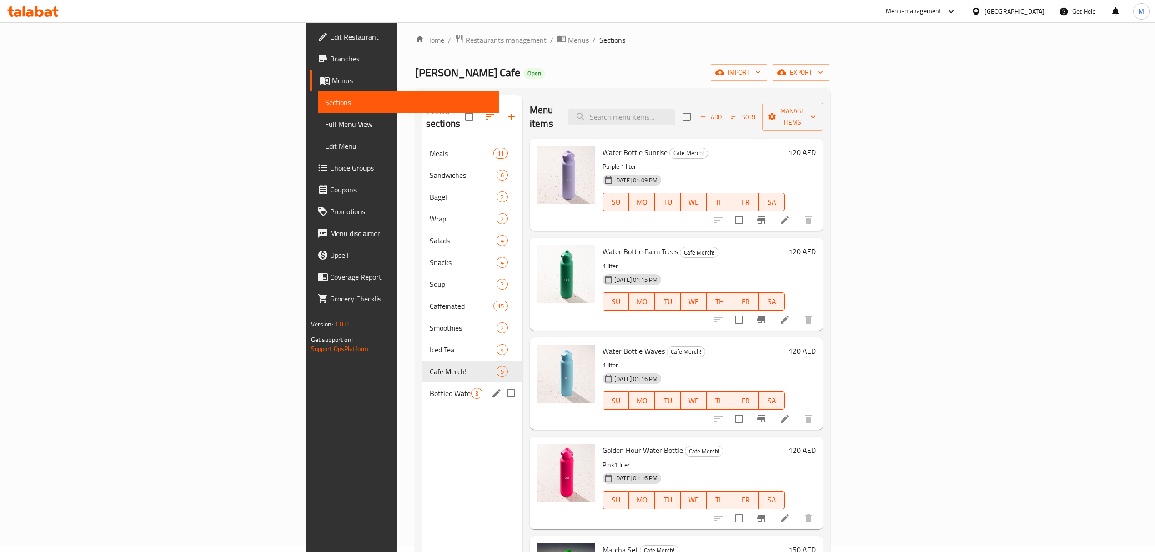
click at [423, 387] on div "Bottled Water 3" at bounding box center [473, 394] width 100 height 22
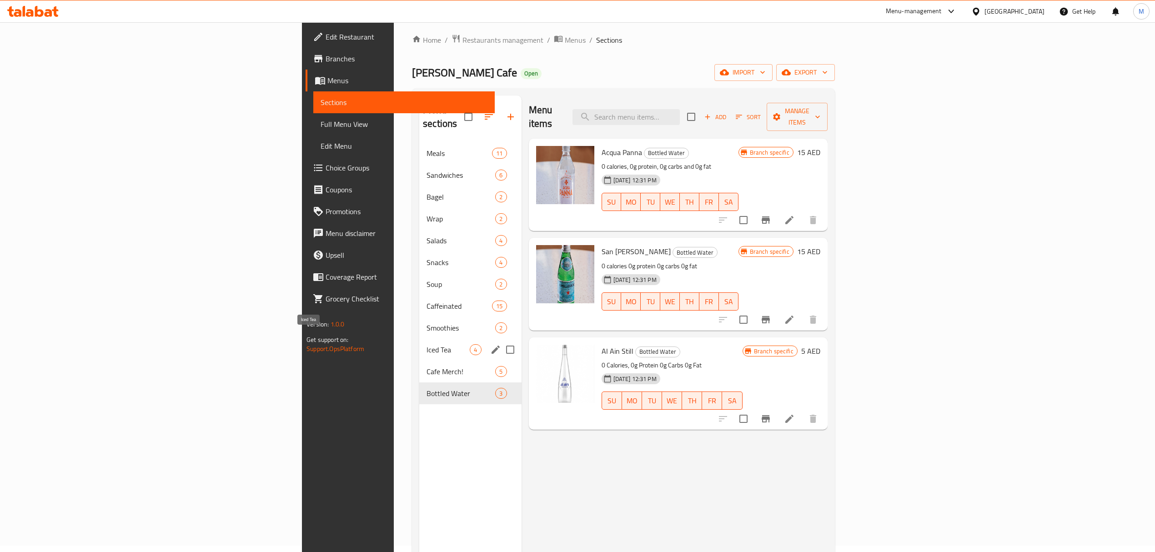
click at [427, 344] on span "Iced Tea" at bounding box center [448, 349] width 43 height 11
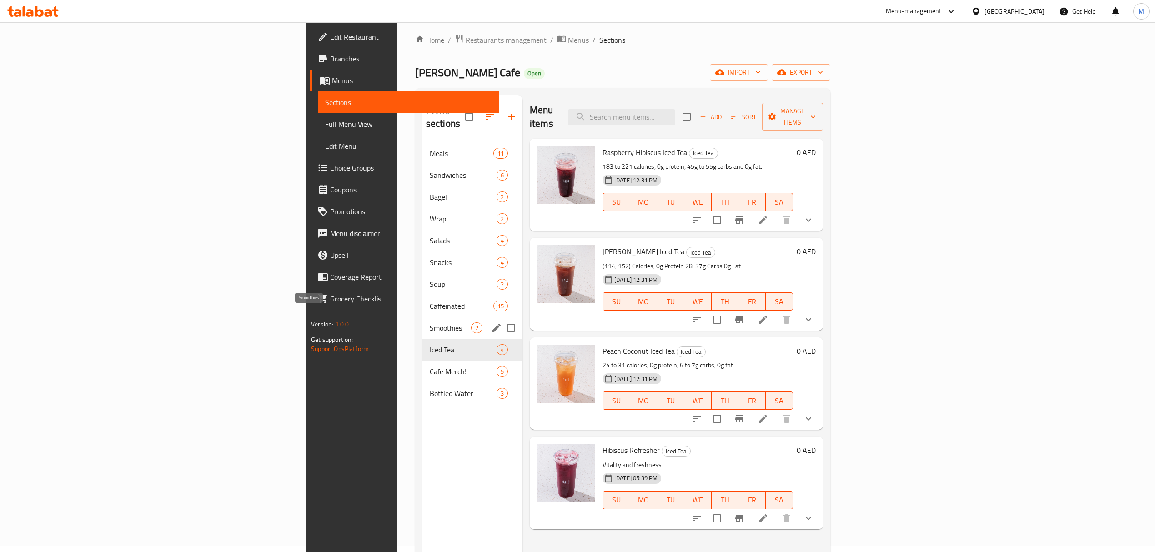
click at [430, 323] on span "Smoothies" at bounding box center [450, 328] width 41 height 11
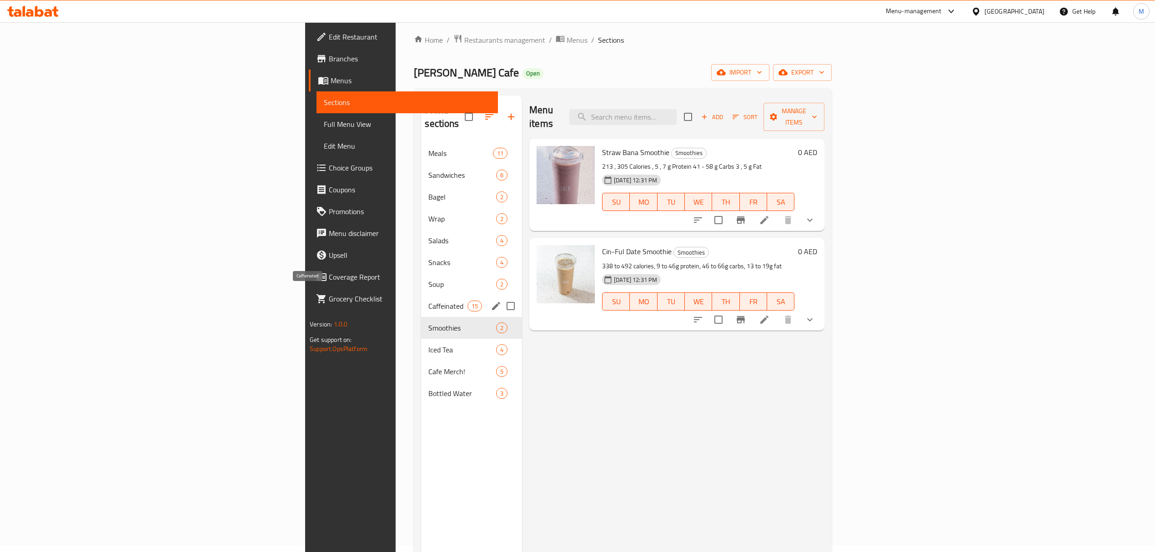
click at [429, 301] on span "Caffeinated" at bounding box center [448, 306] width 39 height 11
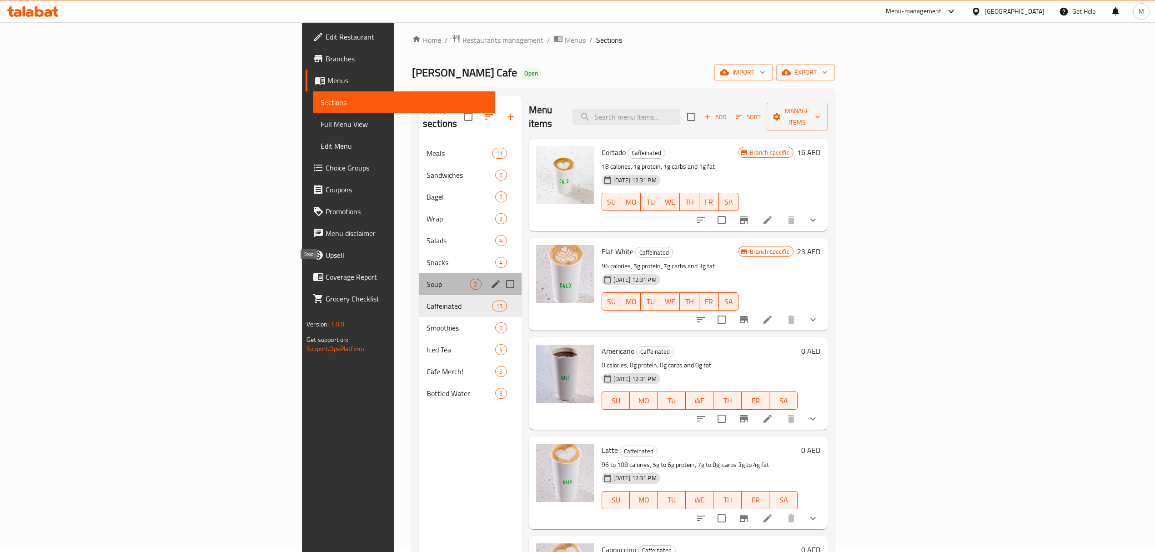
click at [427, 279] on span "Soup" at bounding box center [448, 284] width 43 height 11
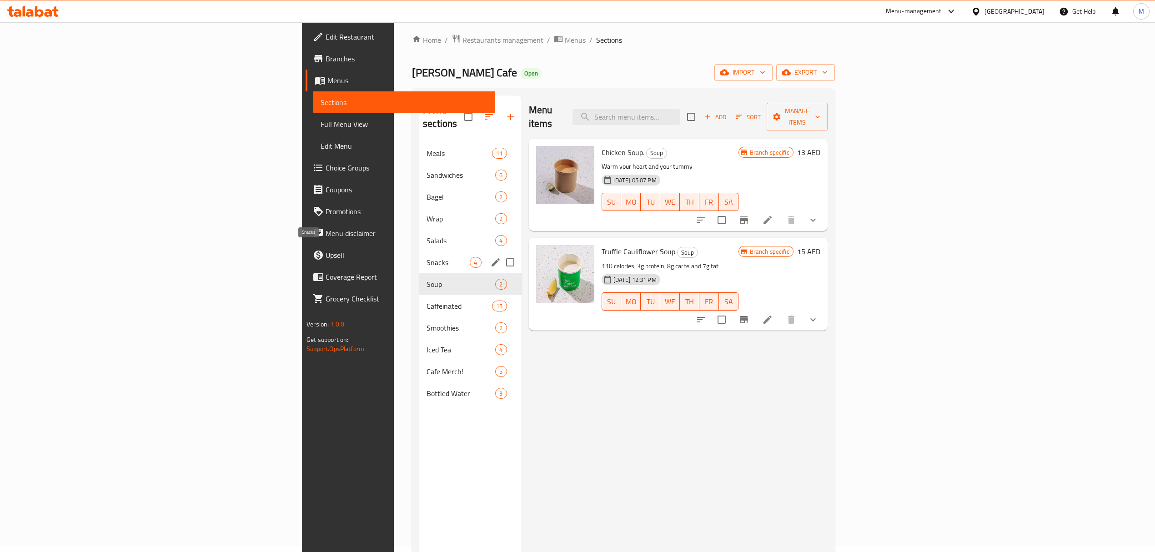
click at [427, 257] on span "Snacks" at bounding box center [448, 262] width 43 height 11
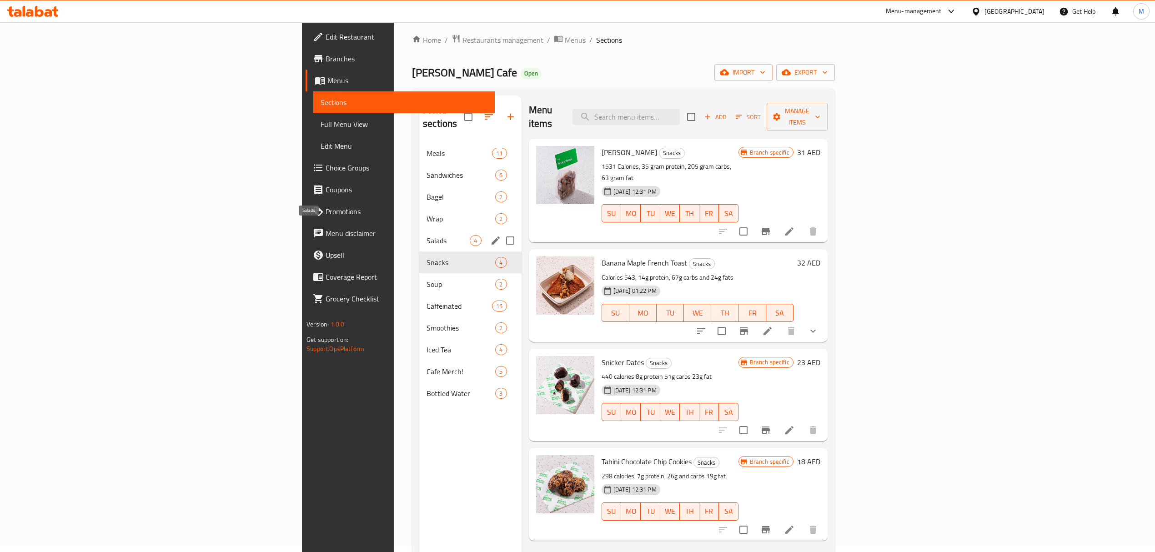
click at [427, 235] on span "Salads" at bounding box center [448, 240] width 43 height 11
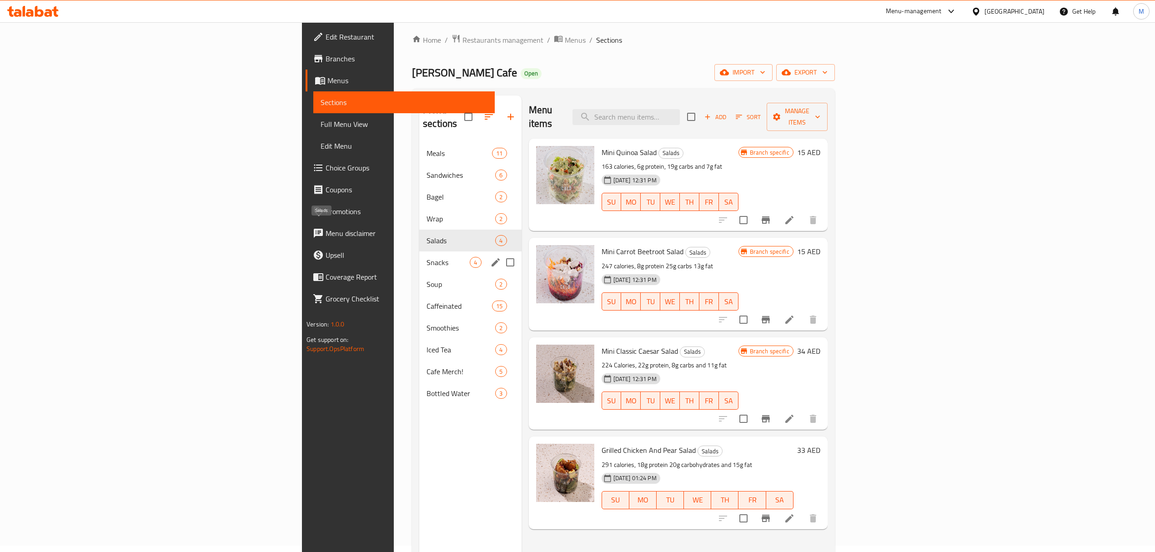
click at [427, 257] on span "Snacks" at bounding box center [448, 262] width 43 height 11
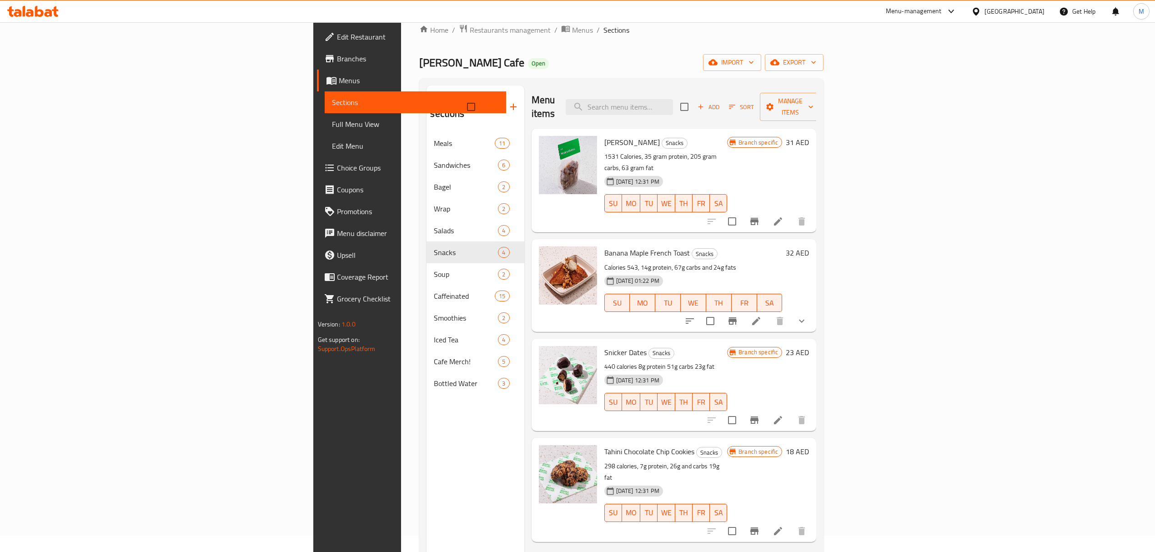
scroll to position [6, 0]
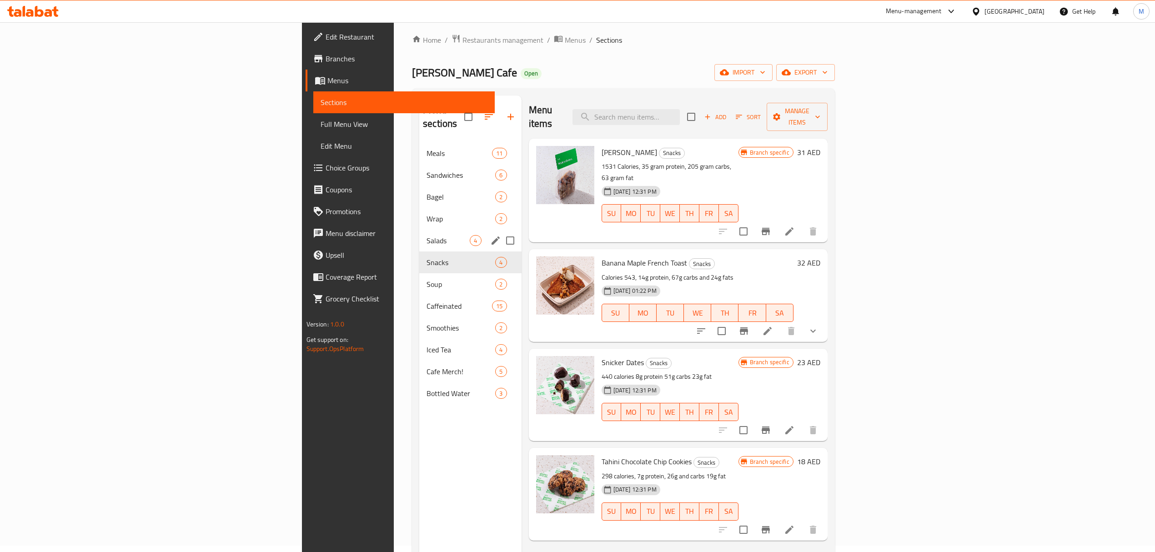
click at [427, 235] on span "Salads" at bounding box center [448, 240] width 43 height 11
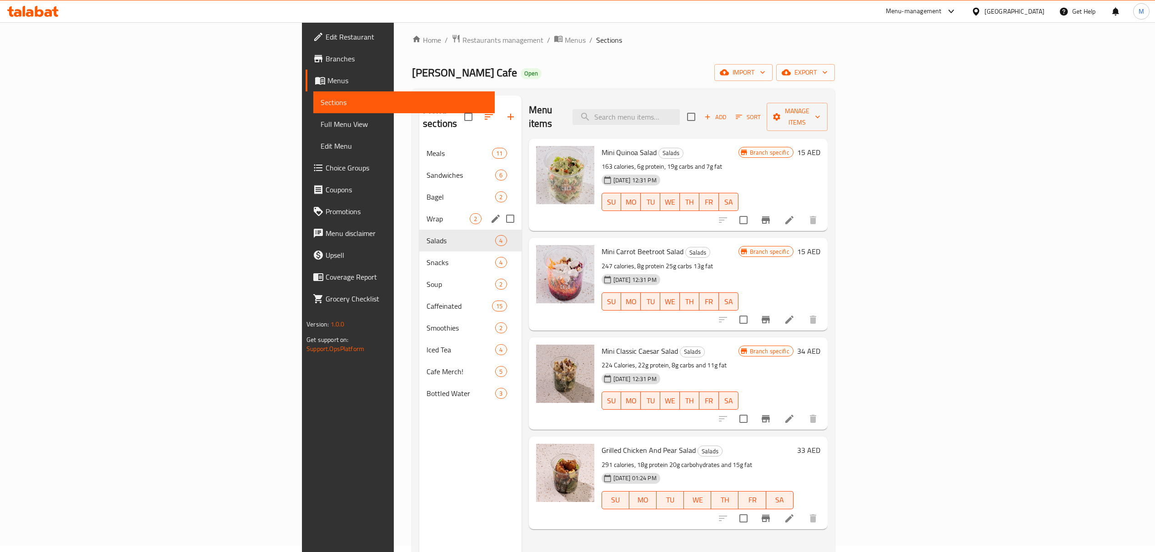
click at [419, 212] on div "Wrap 2" at bounding box center [470, 219] width 102 height 22
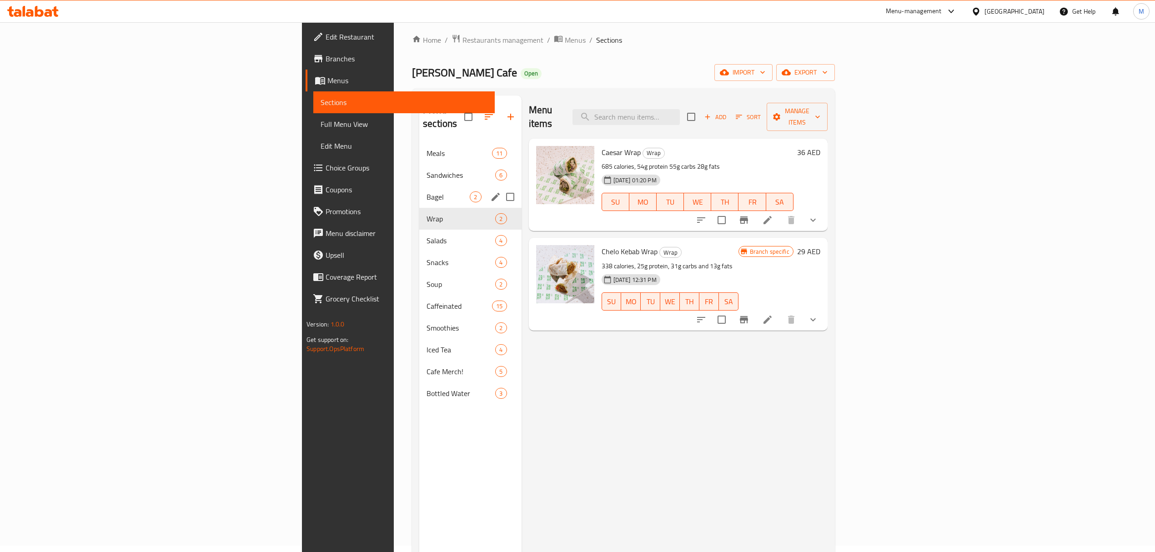
click at [419, 193] on div "Bagel 2" at bounding box center [470, 197] width 102 height 22
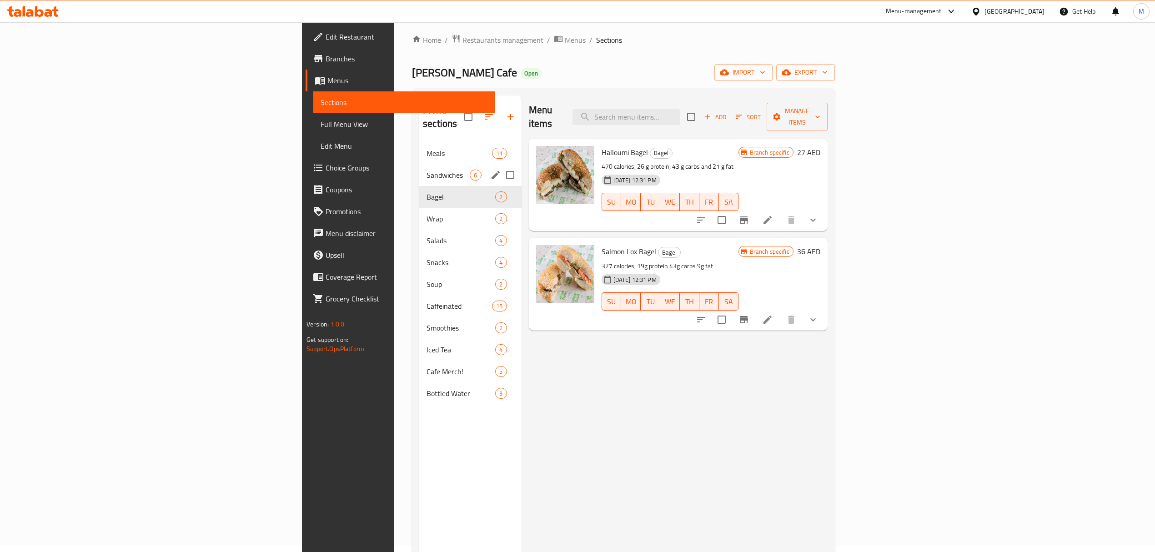
click at [419, 168] on div "Sandwiches 6" at bounding box center [470, 175] width 102 height 22
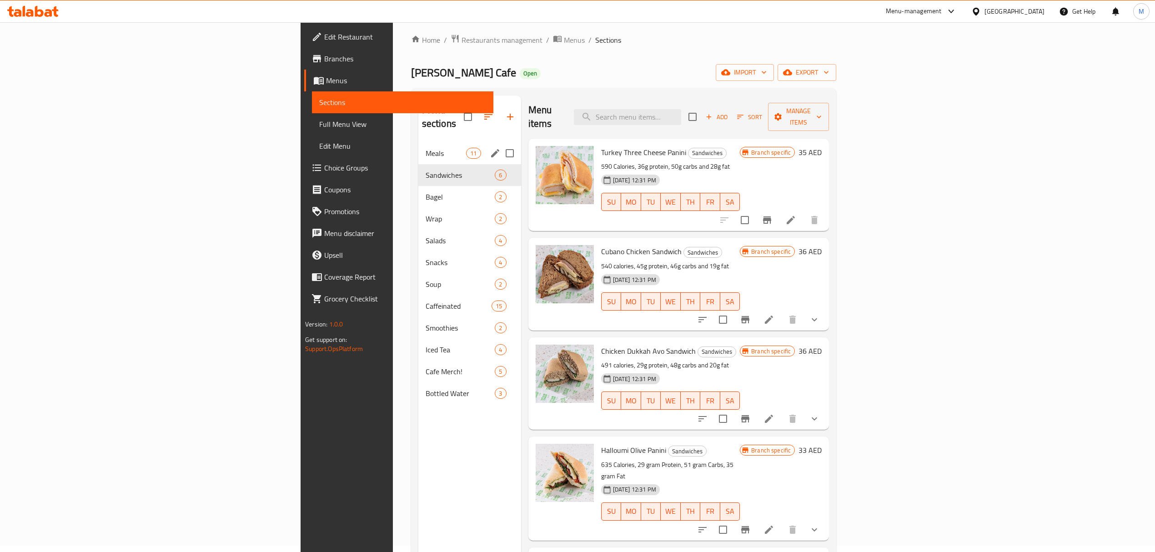
click at [419, 150] on div "Meals 11" at bounding box center [470, 153] width 103 height 22
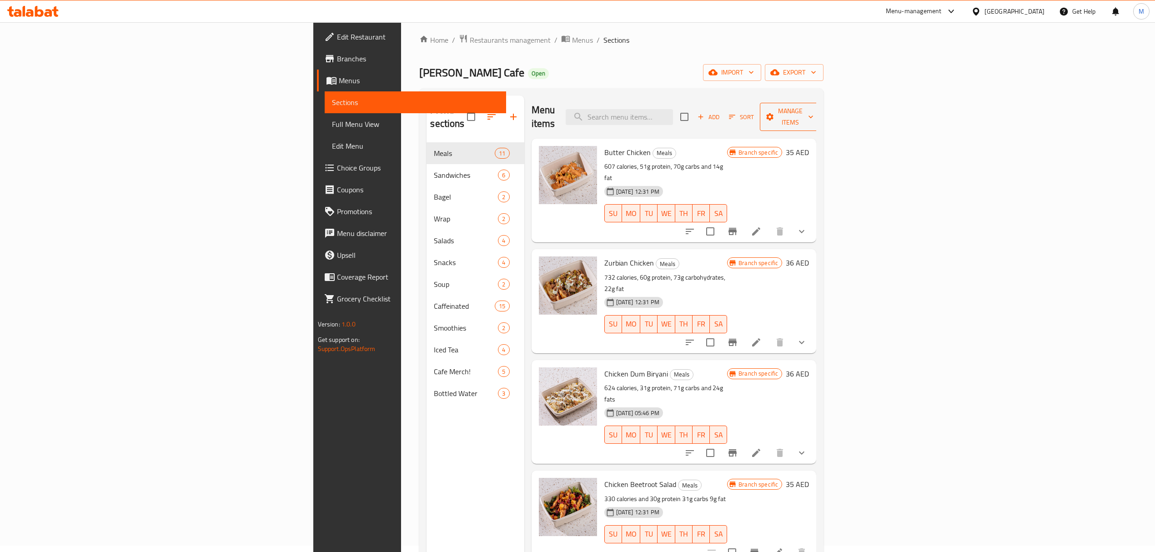
click at [814, 111] on span "Manage items" at bounding box center [790, 117] width 46 height 23
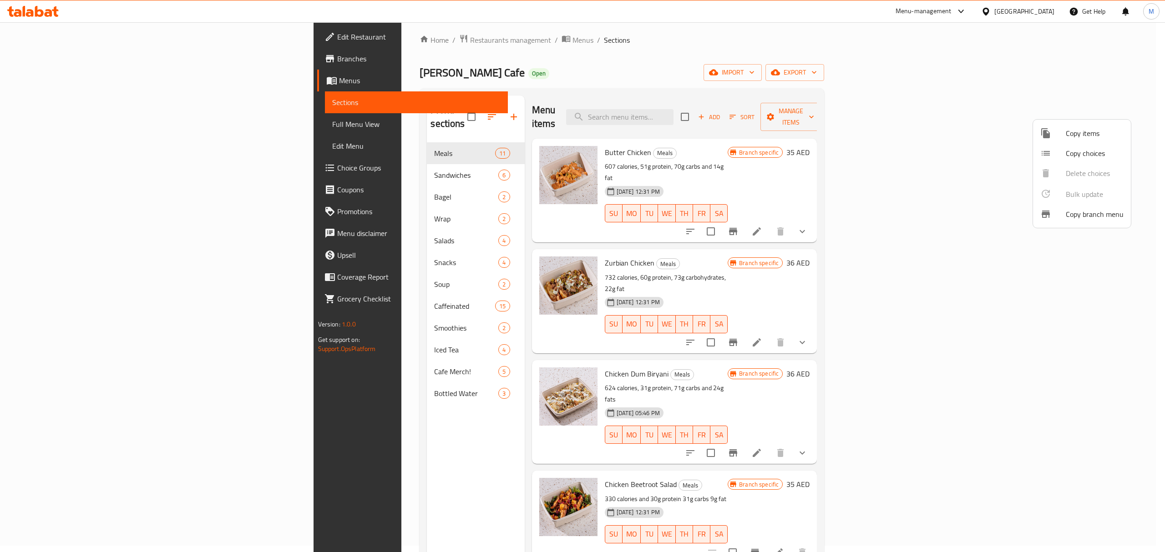
click at [1114, 70] on div at bounding box center [582, 276] width 1165 height 552
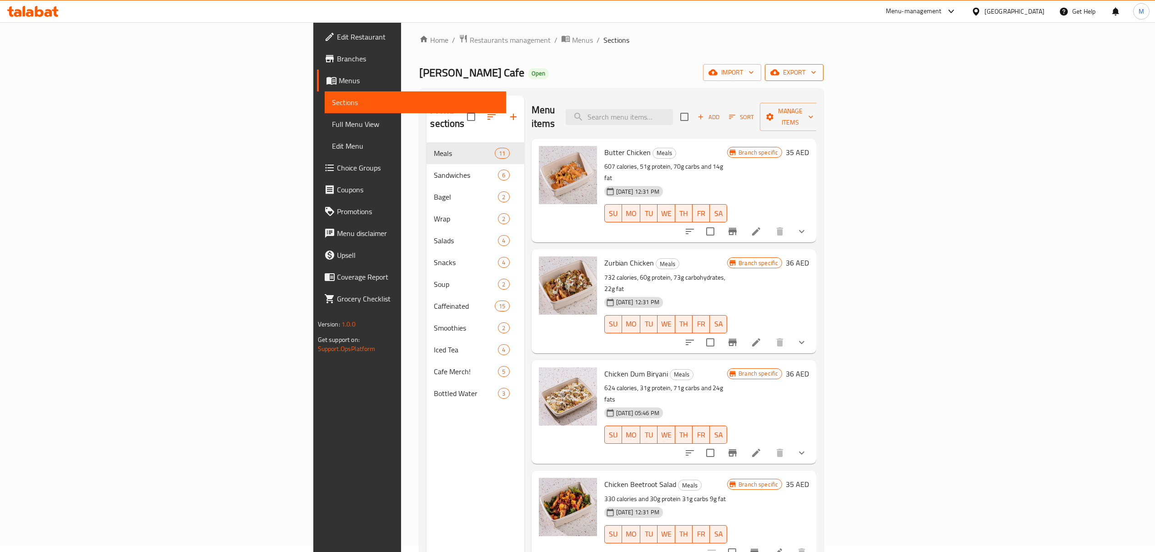
click at [817, 70] on span "export" at bounding box center [794, 72] width 44 height 11
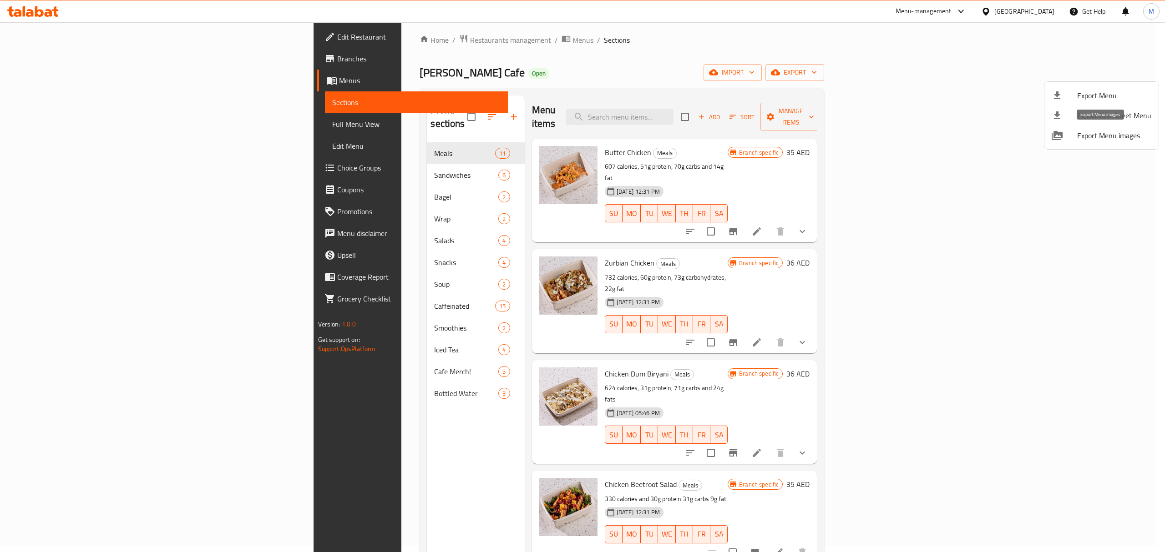
click at [1105, 136] on span "Export Menu images" at bounding box center [1114, 135] width 74 height 11
click at [463, 320] on div at bounding box center [582, 276] width 1165 height 552
